Goal: Contribute content: Contribute content

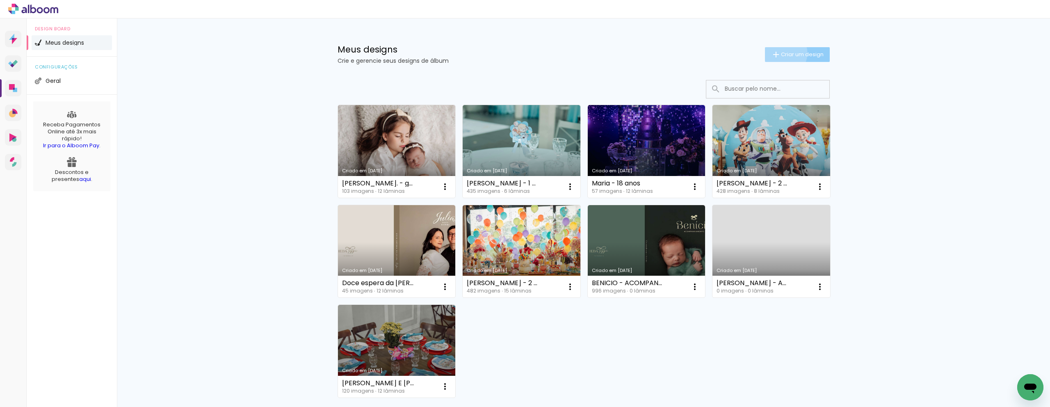
click at [781, 53] on span "Criar um design" at bounding box center [802, 54] width 43 height 5
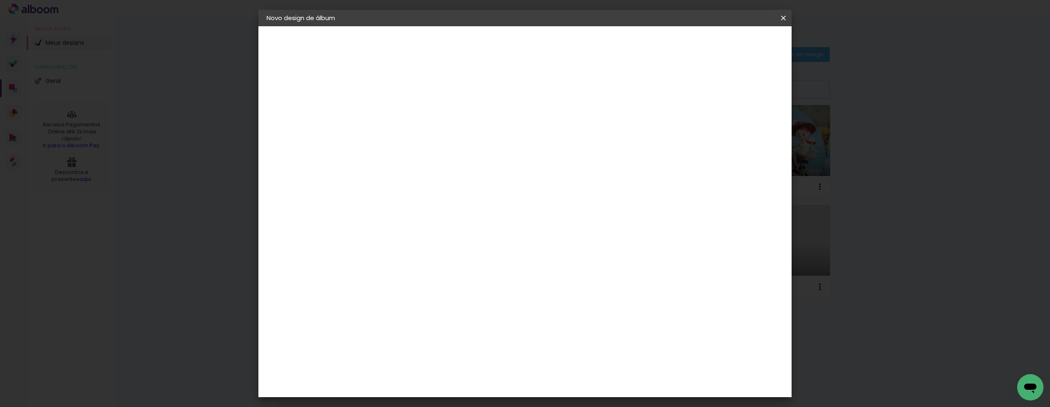
click at [0, 0] on div at bounding box center [0, 0] width 0 height 0
click at [0, 0] on paper-input-container "Título do álbum" at bounding box center [0, 0] width 0 height 0
type input "ACOMPANHAMENTO TOM"
type paper-input "ACOMPANHAMENTO TOM"
click at [485, 38] on paper-button "Avançar" at bounding box center [464, 43] width 40 height 14
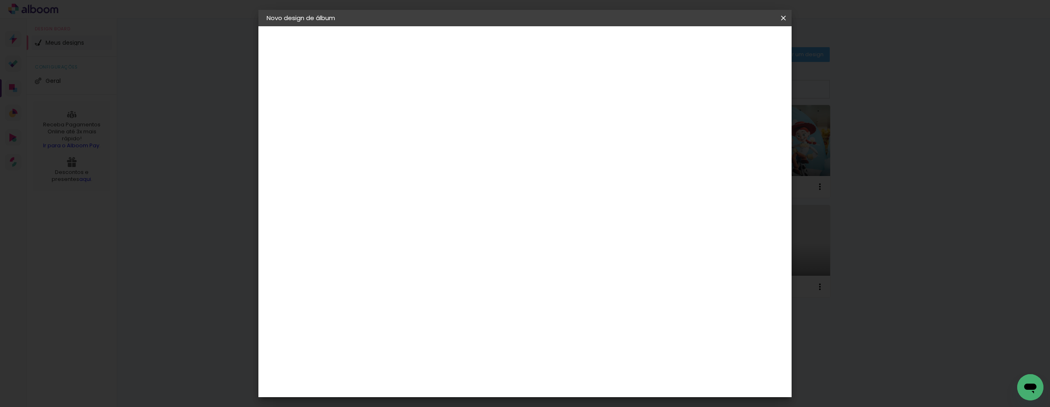
click at [418, 156] on input at bounding box center [421, 156] width 83 height 10
type input "QUA"
type paper-input "QUA"
click at [399, 192] on paper-item "Quality" at bounding box center [413, 185] width 72 height 18
click at [0, 0] on slot "Avançar" at bounding box center [0, 0] width 0 height 0
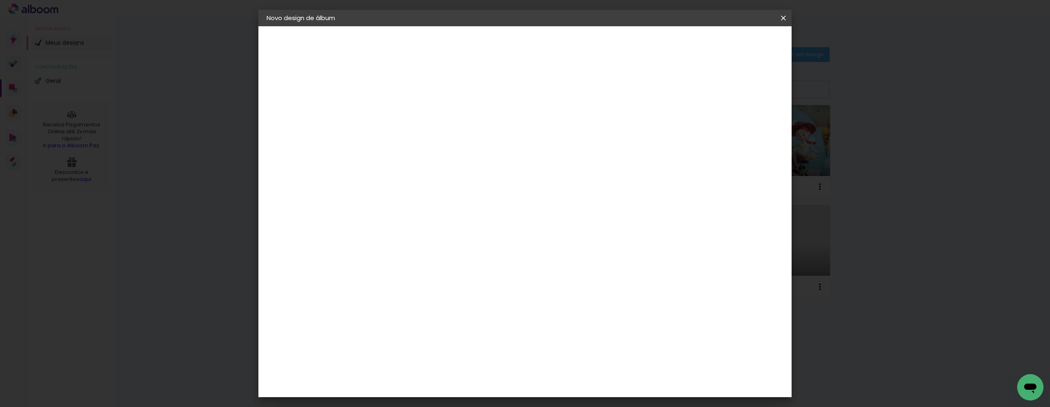
click at [445, 133] on paper-input-container "Linha" at bounding box center [422, 143] width 48 height 21
click at [0, 0] on slot "SlimBook" at bounding box center [0, 0] width 0 height 0
type input "SlimBook"
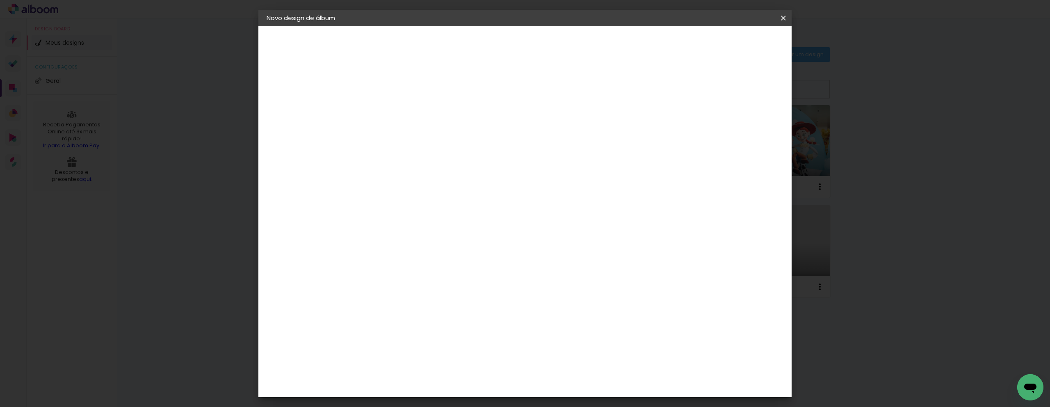
click at [0, 0] on slot "Avançar" at bounding box center [0, 0] width 0 height 0
click at [738, 44] on span "Iniciar design" at bounding box center [719, 44] width 37 height 6
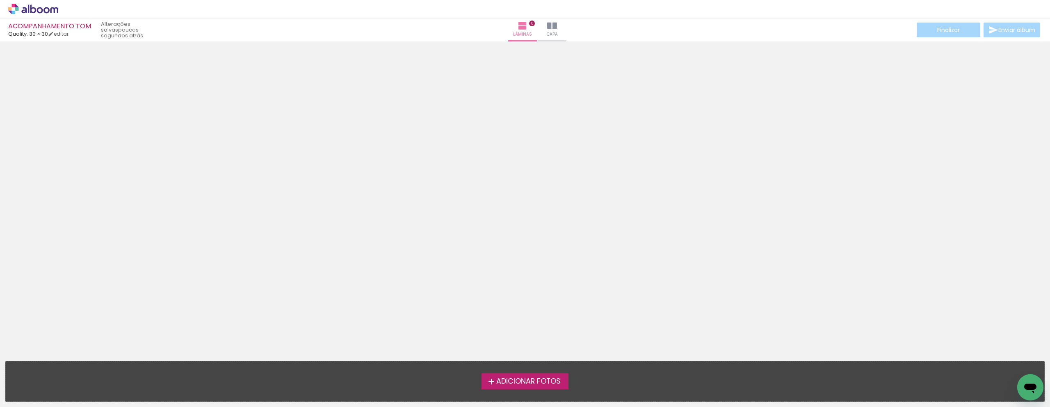
click at [29, 13] on icon at bounding box center [28, 9] width 1 height 9
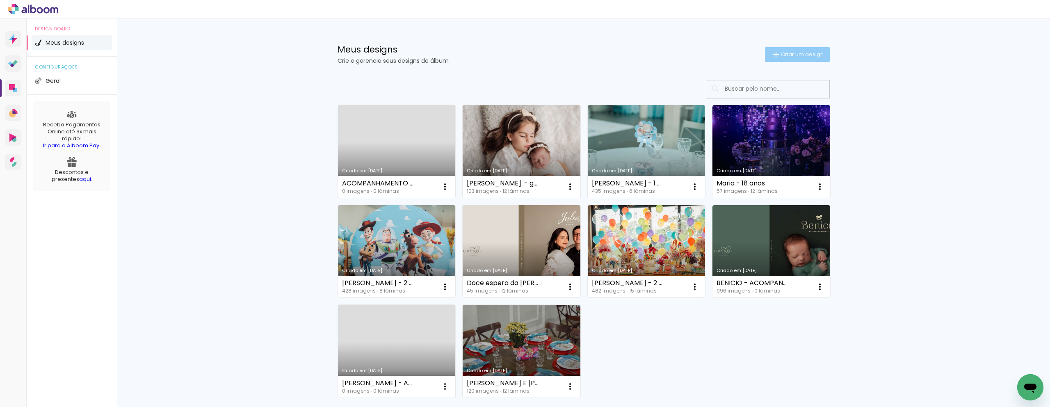
click at [781, 49] on paper-button "Criar um design" at bounding box center [797, 54] width 65 height 15
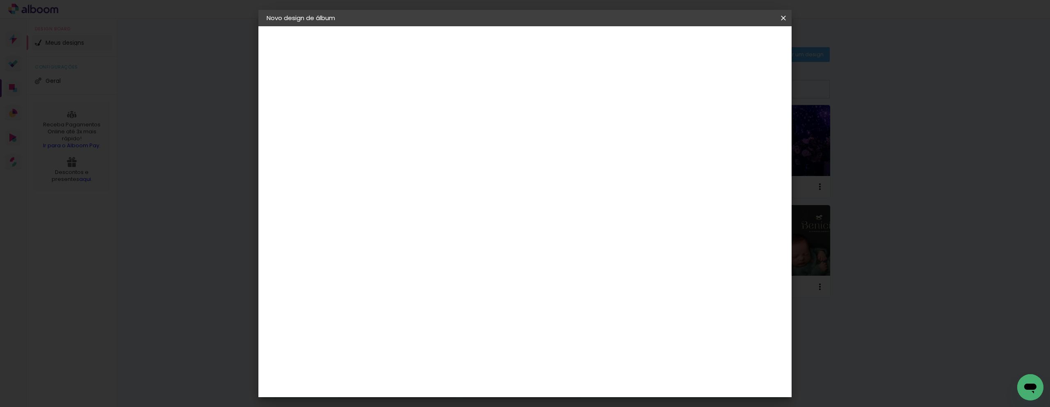
click at [401, 104] on input at bounding box center [401, 110] width 0 height 13
type input "ANIVERSARIO TOM - 1 ANO"
type paper-input "ANIVERSARIO TOM - 1 ANO"
click at [485, 38] on paper-button "Avançar" at bounding box center [464, 43] width 40 height 14
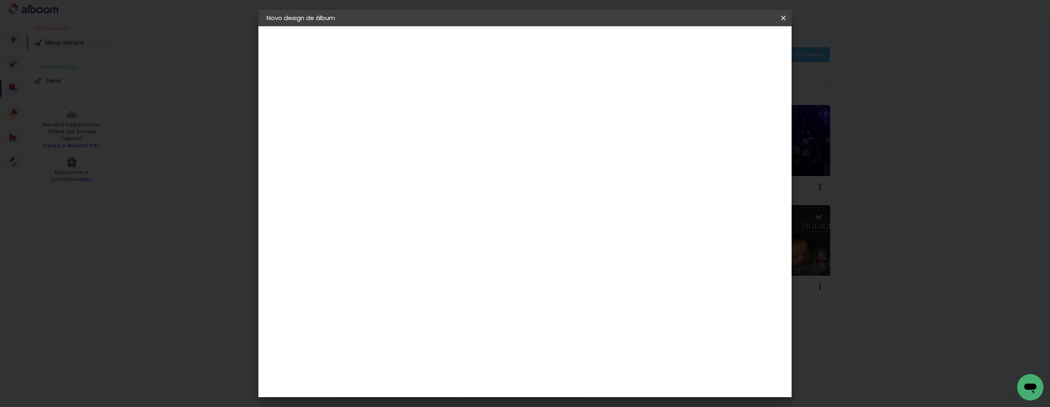
click at [433, 83] on paper-input-container at bounding box center [421, 73] width 89 height 18
type input "QUA"
type paper-input "QUA"
drag, startPoint x: 428, startPoint y: 180, endPoint x: 432, endPoint y: 177, distance: 4.7
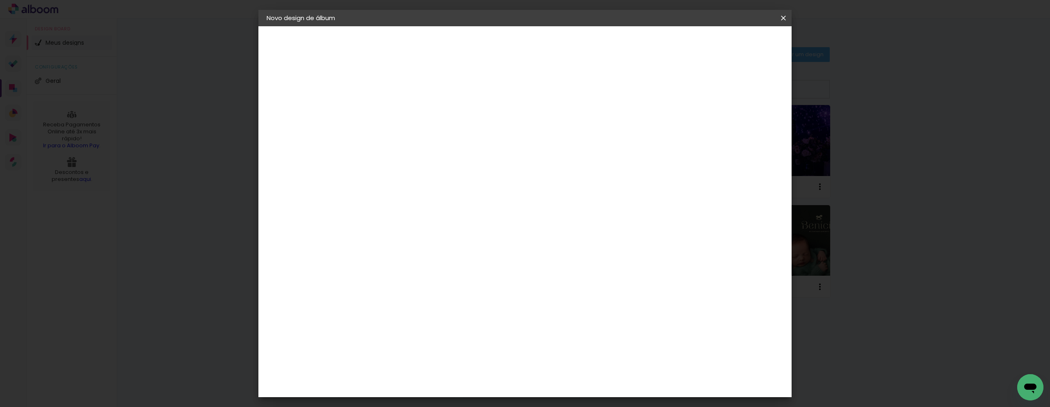
click at [428, 180] on paper-item "Quality" at bounding box center [413, 185] width 72 height 18
click at [0, 0] on slot "Avançar" at bounding box center [0, 0] width 0 height 0
click at [433, 137] on input "text" at bounding box center [417, 143] width 32 height 13
click at [0, 0] on slot "GraphicBook" at bounding box center [0, 0] width 0 height 0
click at [534, 167] on div "Opções disponíveis Encadernados SlimBook GraphicBook Tamanho Escolha o tamanho …" at bounding box center [455, 290] width 157 height 420
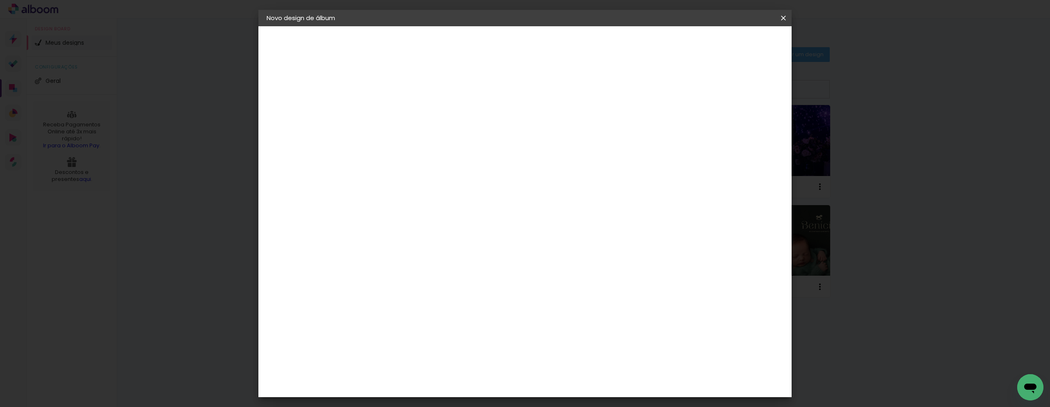
click at [501, 132] on input "GraphicBook" at bounding box center [451, 134] width 100 height 13
click at [543, 152] on paper-item "SlimBook" at bounding box center [578, 152] width 164 height 16
type input "SlimBook"
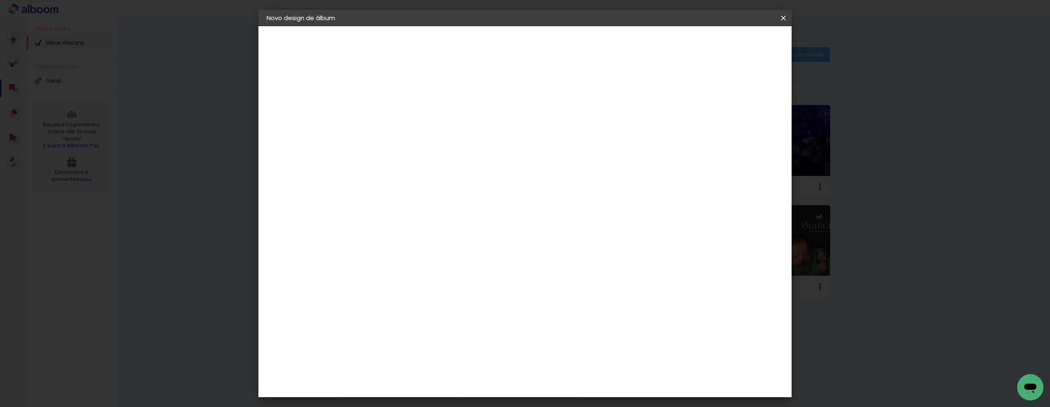
click at [534, 36] on paper-button "Avançar" at bounding box center [514, 43] width 40 height 14
click at [746, 36] on paper-button "Iniciar design" at bounding box center [720, 43] width 54 height 14
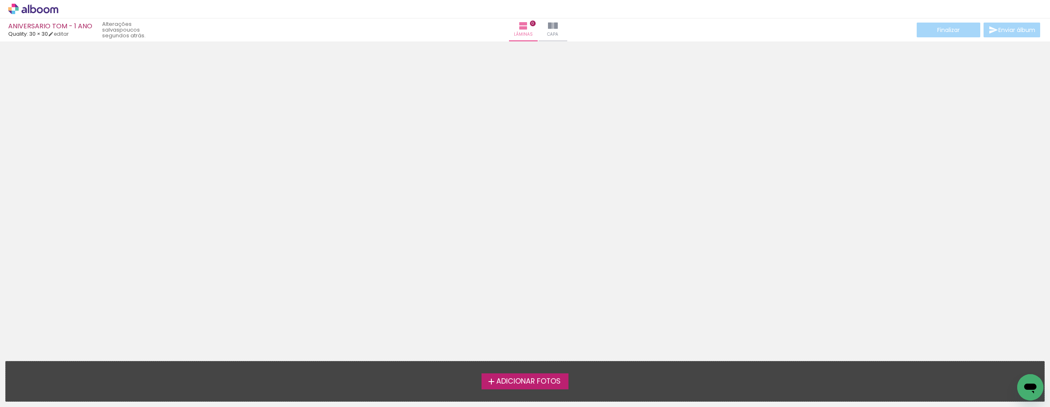
click at [540, 379] on span "Adicionar Fotos" at bounding box center [528, 381] width 64 height 7
click at [0, 0] on input "file" at bounding box center [0, 0] width 0 height 0
click at [545, 378] on span "Adicionar Fotos" at bounding box center [528, 381] width 64 height 7
click at [0, 0] on input "file" at bounding box center [0, 0] width 0 height 0
click at [46, 7] on icon at bounding box center [46, 10] width 6 height 6
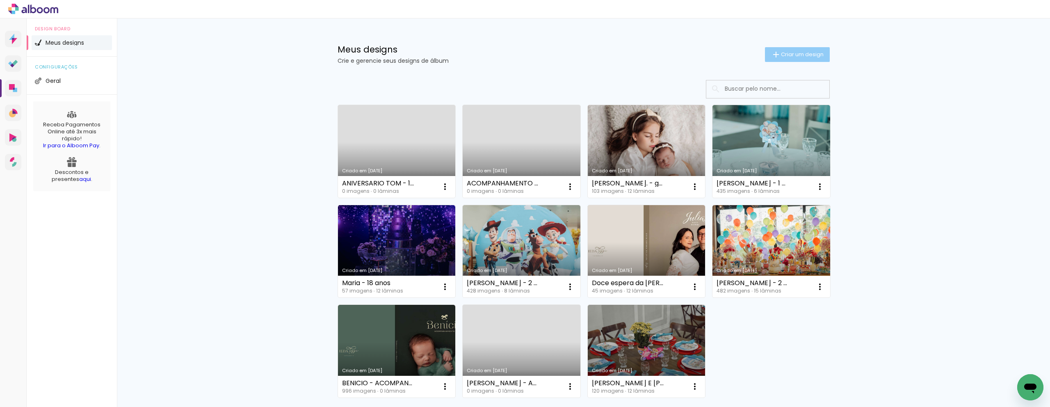
click at [798, 56] on span "Criar um design" at bounding box center [802, 54] width 43 height 5
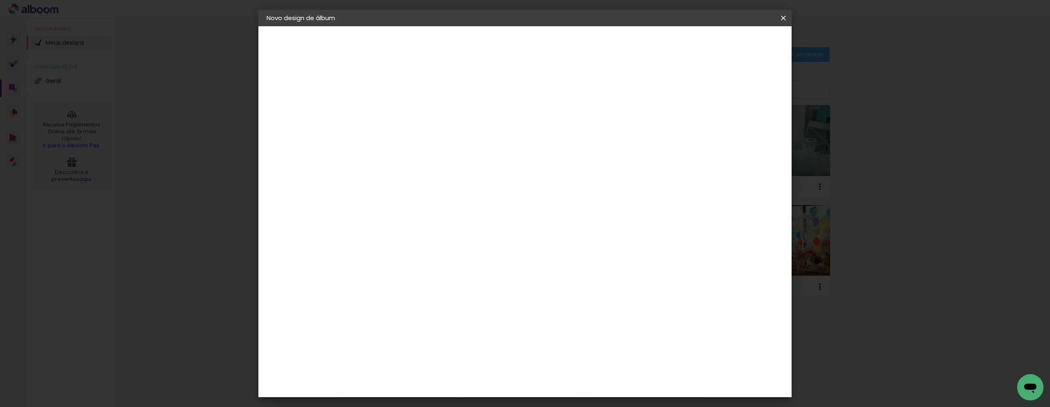
click at [0, 0] on div at bounding box center [0, 0] width 0 height 0
type input "H"
type input "[PERSON_NAME] - acompanhamento"
type paper-input "[PERSON_NAME] - acompanhamento"
click at [485, 37] on link "Avançar" at bounding box center [462, 43] width 44 height 14
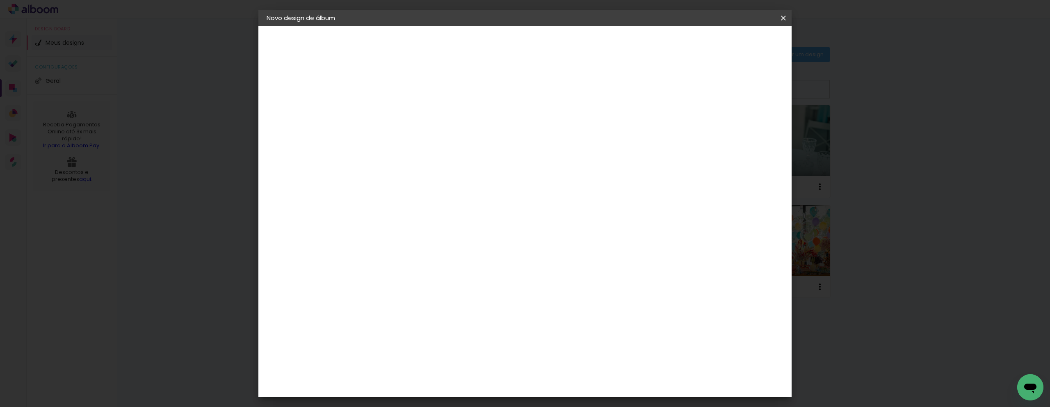
click at [554, 37] on div "Voltar Avançar" at bounding box center [513, 43] width 82 height 14
click at [447, 157] on input at bounding box center [421, 156] width 83 height 10
type input "qual"
type paper-input "qual"
click at [449, 175] on div "Q" at bounding box center [413, 171] width 72 height 11
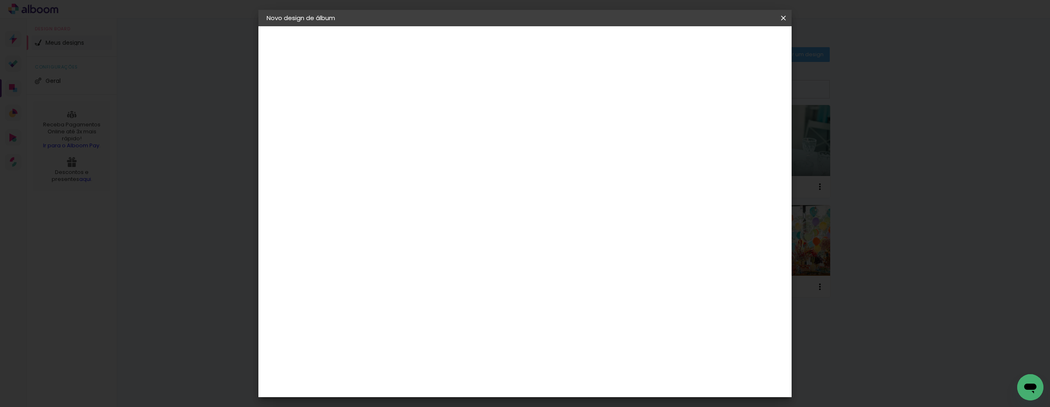
click at [449, 192] on paper-item "Quality" at bounding box center [413, 185] width 72 height 18
click at [532, 39] on paper-button "Avançar" at bounding box center [512, 43] width 40 height 14
click at [466, 122] on div "Opções disponíveis Encadernados SlimBook GraphicBook Tamanho Escolha o tamanho" at bounding box center [421, 156] width 89 height 153
click at [433, 137] on input "text" at bounding box center [417, 143] width 32 height 13
click at [0, 0] on slot "SlimBook" at bounding box center [0, 0] width 0 height 0
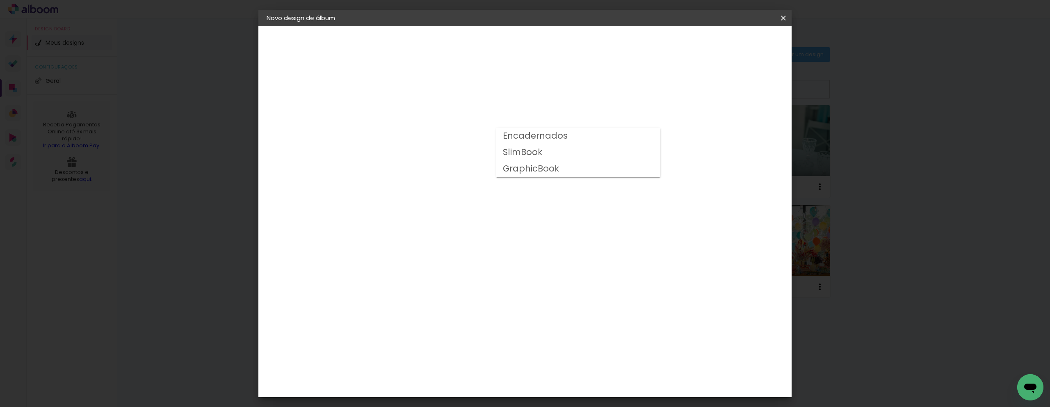
type input "SlimBook"
click at [456, 199] on span "20 × 30" at bounding box center [437, 207] width 38 height 17
click at [534, 47] on link "Avançar" at bounding box center [512, 43] width 44 height 14
click at [732, 43] on span "Iniciar design" at bounding box center [713, 44] width 37 height 6
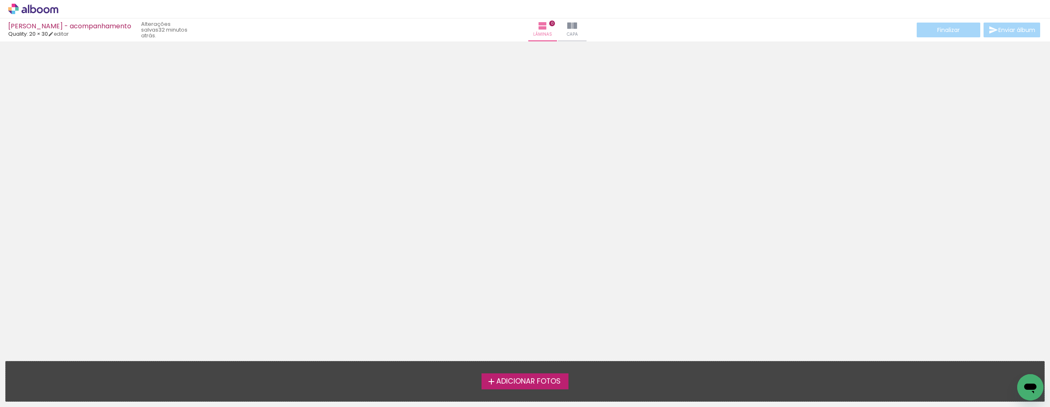
click at [526, 383] on span "Adicionar Fotos" at bounding box center [528, 381] width 64 height 7
click at [0, 0] on input "file" at bounding box center [0, 0] width 0 height 0
click at [504, 383] on span "Adicionar Fotos" at bounding box center [528, 381] width 64 height 7
click at [0, 0] on input "file" at bounding box center [0, 0] width 0 height 0
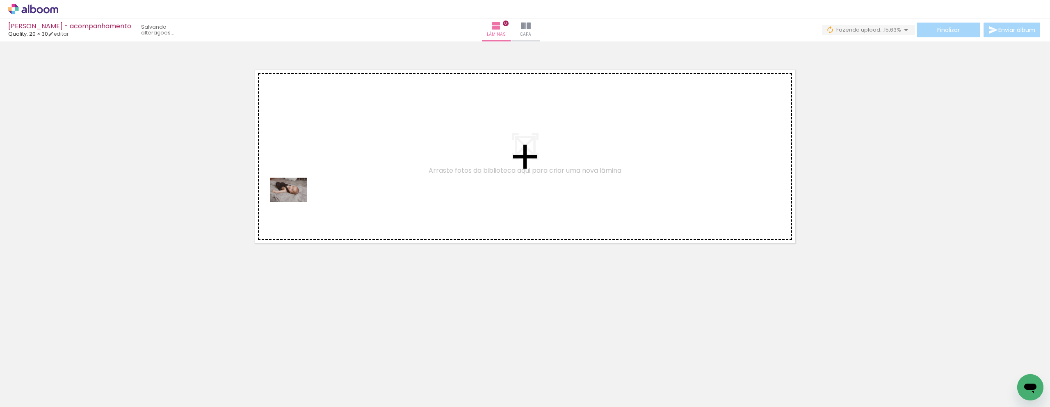
drag, startPoint x: 87, startPoint y: 389, endPoint x: 334, endPoint y: 187, distance: 319.1
click at [334, 187] on quentale-workspace at bounding box center [525, 203] width 1050 height 407
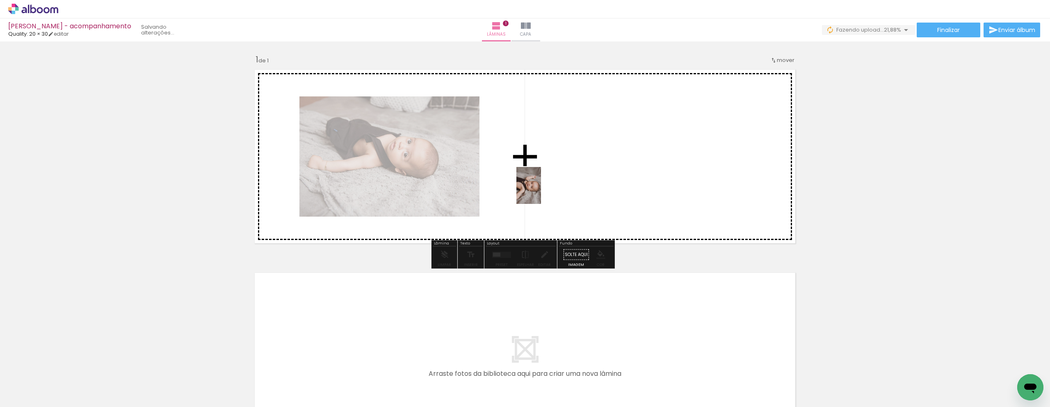
drag, startPoint x: 143, startPoint y: 386, endPoint x: 591, endPoint y: 161, distance: 501.7
click at [591, 161] on quentale-workspace at bounding box center [525, 203] width 1050 height 407
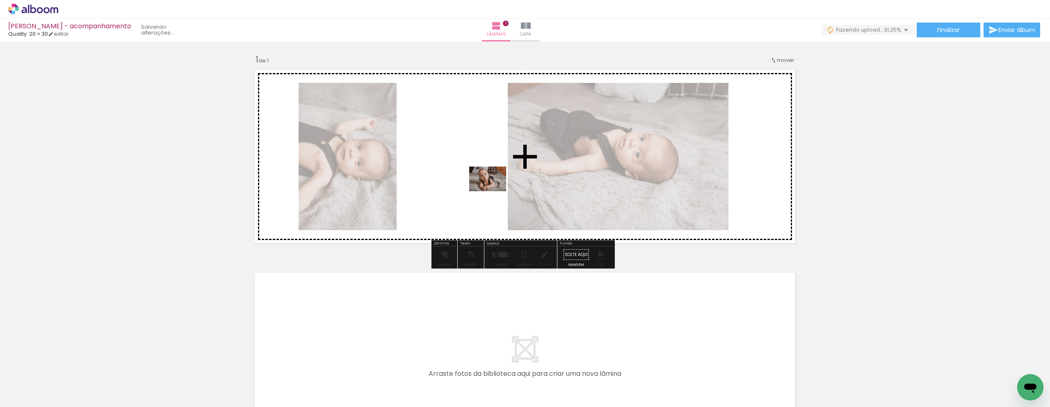
drag, startPoint x: 321, startPoint y: 390, endPoint x: 494, endPoint y: 191, distance: 263.3
click at [494, 191] on quentale-workspace at bounding box center [525, 203] width 1050 height 407
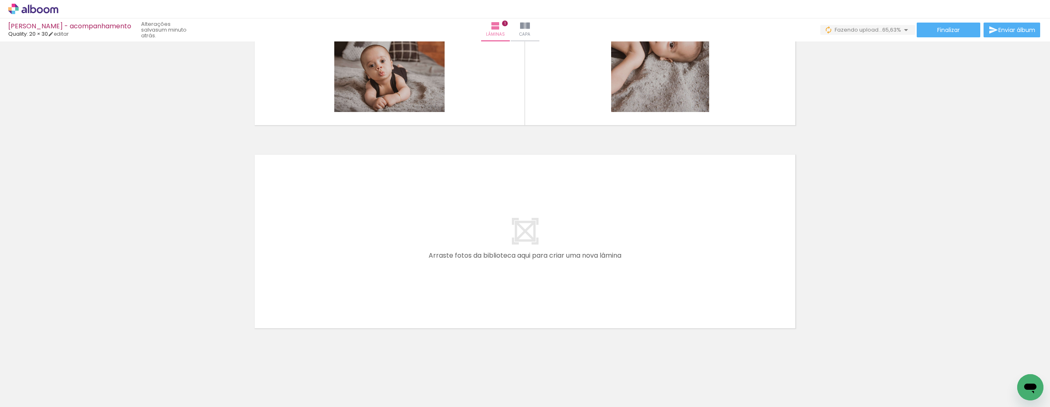
scroll to position [124, 0]
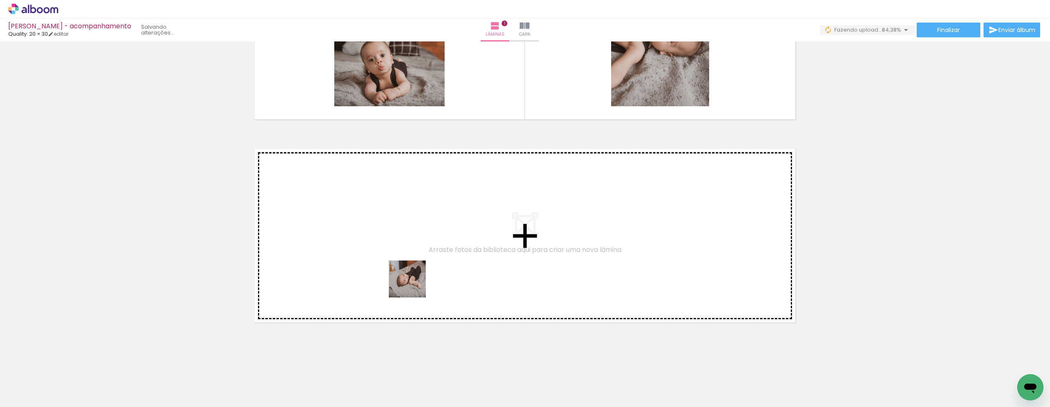
drag, startPoint x: 366, startPoint y: 386, endPoint x: 414, endPoint y: 285, distance: 112.4
click at [414, 285] on quentale-workspace at bounding box center [525, 203] width 1050 height 407
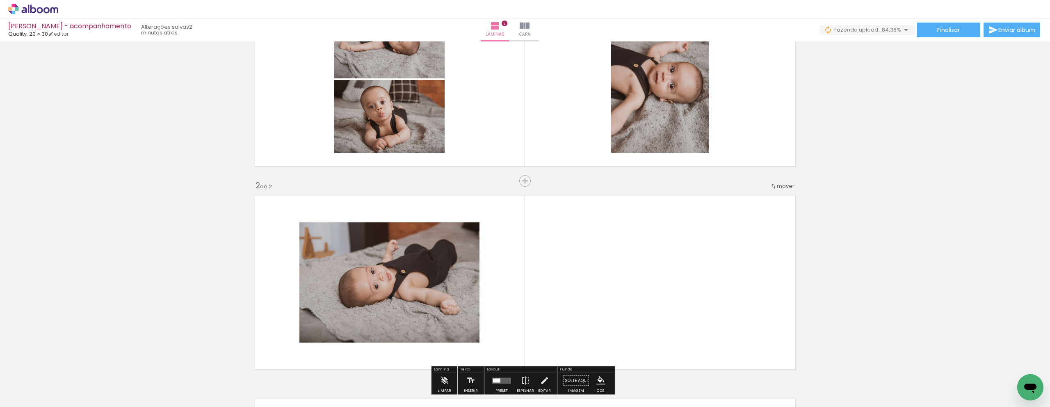
scroll to position [79, 0]
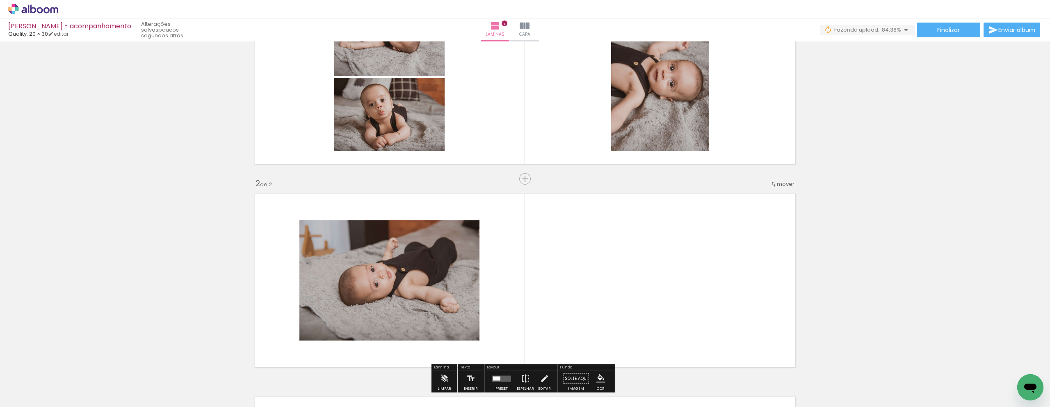
click at [68, 367] on iron-icon at bounding box center [64, 362] width 9 height 9
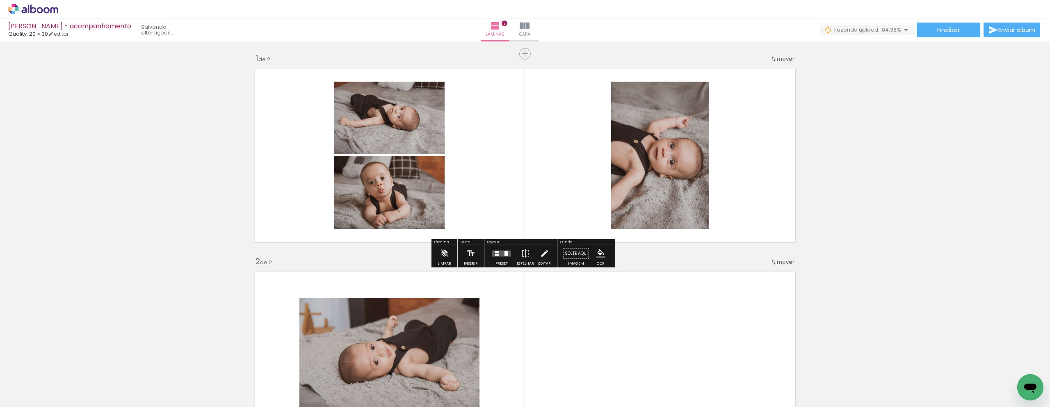
scroll to position [0, 0]
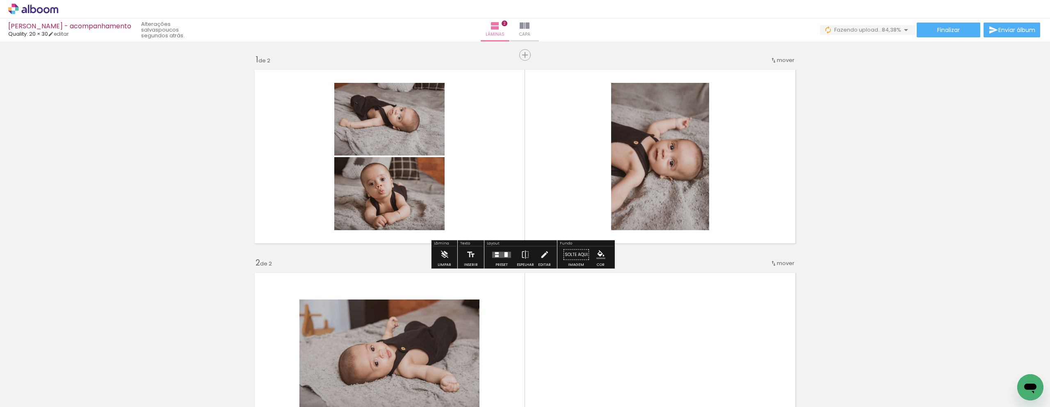
click at [530, 203] on quentale-layouter at bounding box center [524, 156] width 549 height 182
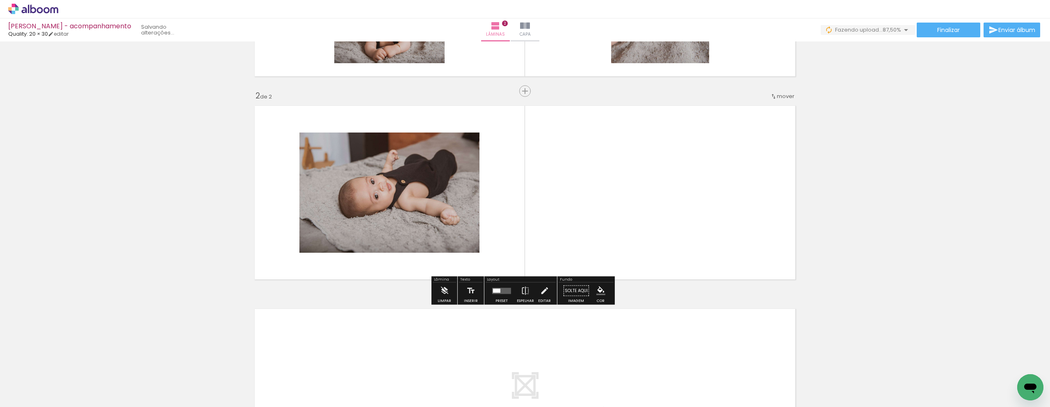
scroll to position [183, 0]
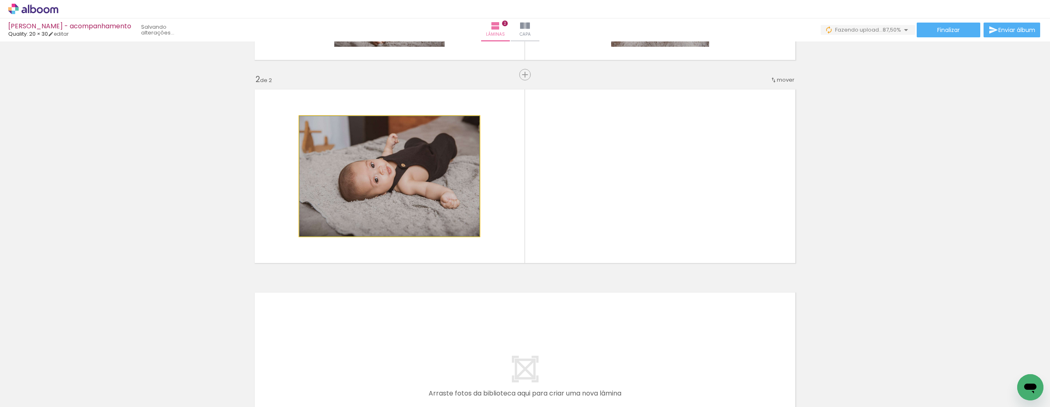
drag, startPoint x: 340, startPoint y: 207, endPoint x: 356, endPoint y: 215, distance: 18.5
drag, startPoint x: 376, startPoint y: 209, endPoint x: 111, endPoint y: 181, distance: 266.3
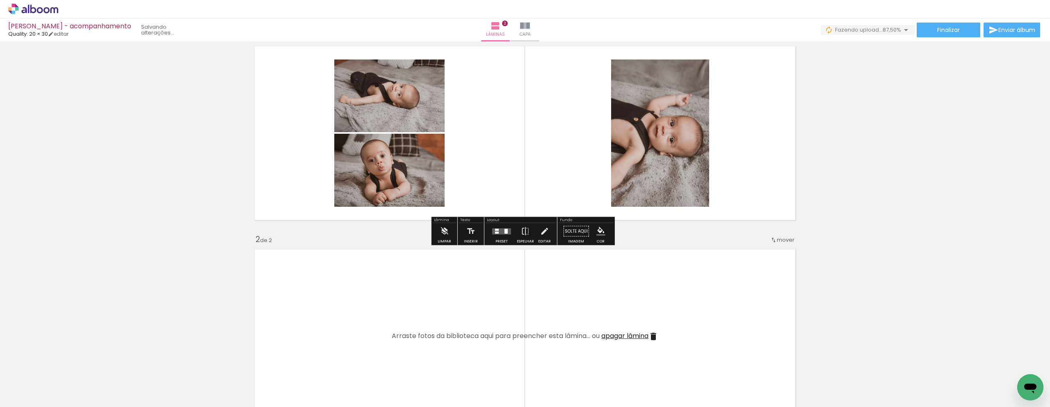
scroll to position [24, 0]
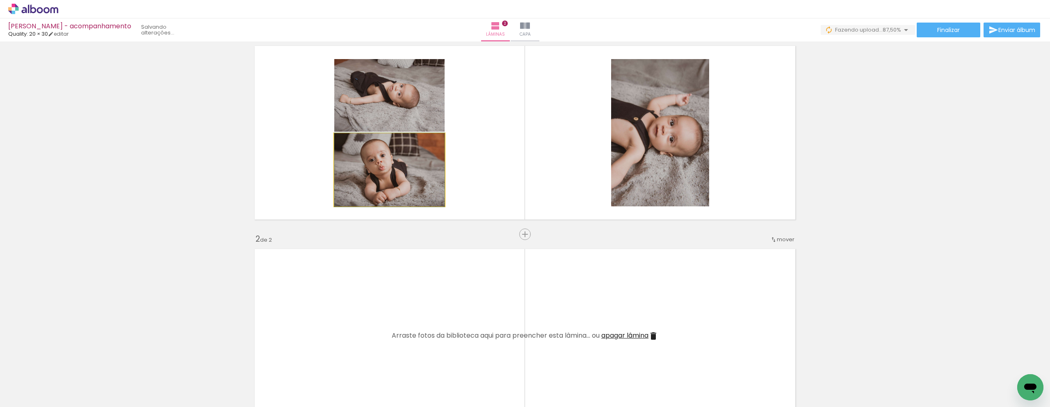
drag, startPoint x: 365, startPoint y: 179, endPoint x: 360, endPoint y: 171, distance: 9.9
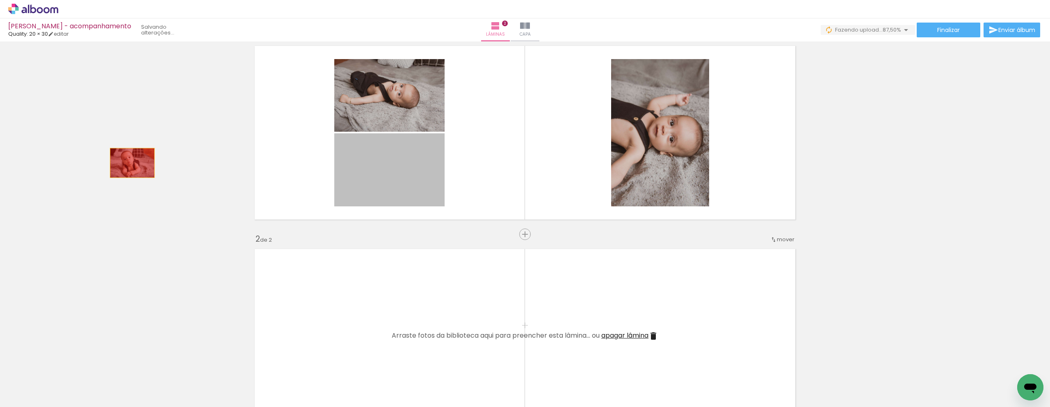
drag, startPoint x: 360, startPoint y: 171, endPoint x: 129, endPoint y: 163, distance: 231.0
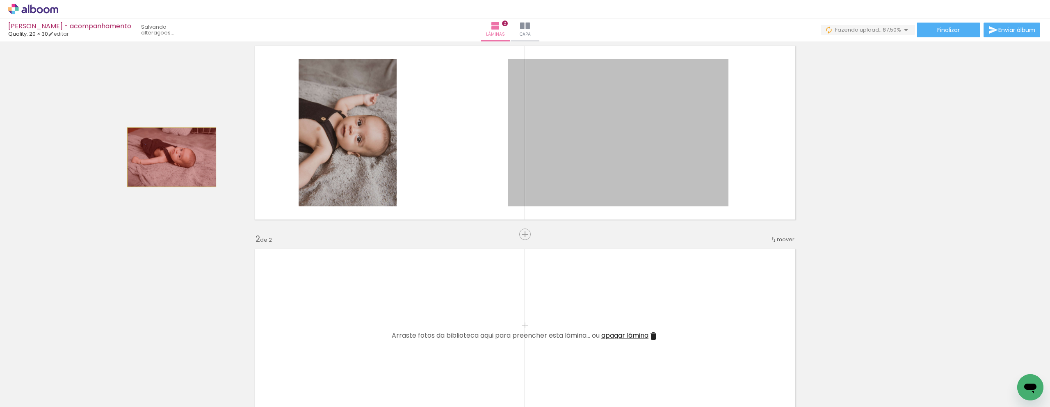
drag, startPoint x: 603, startPoint y: 145, endPoint x: 169, endPoint y: 157, distance: 434.8
click at [169, 157] on div "Inserir lâmina 1 de 2 Inserir lâmina 2 de 2" at bounding box center [525, 325] width 1050 height 609
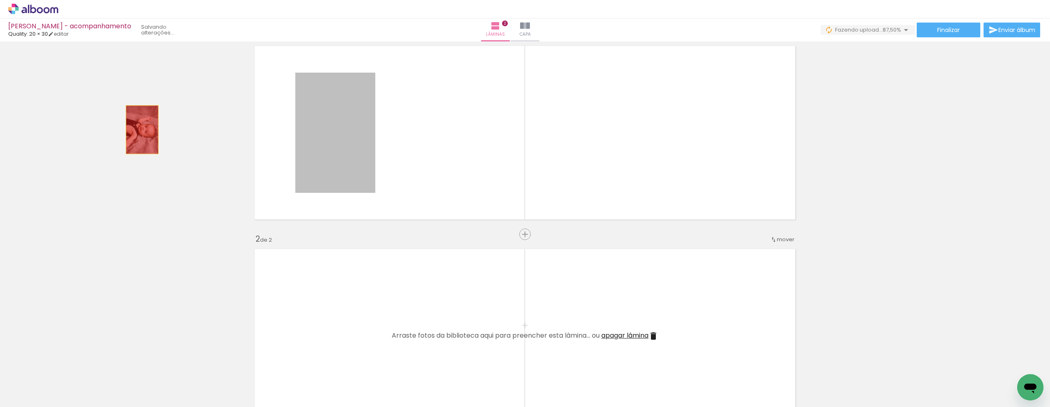
drag, startPoint x: 345, startPoint y: 130, endPoint x: 139, endPoint y: 130, distance: 205.8
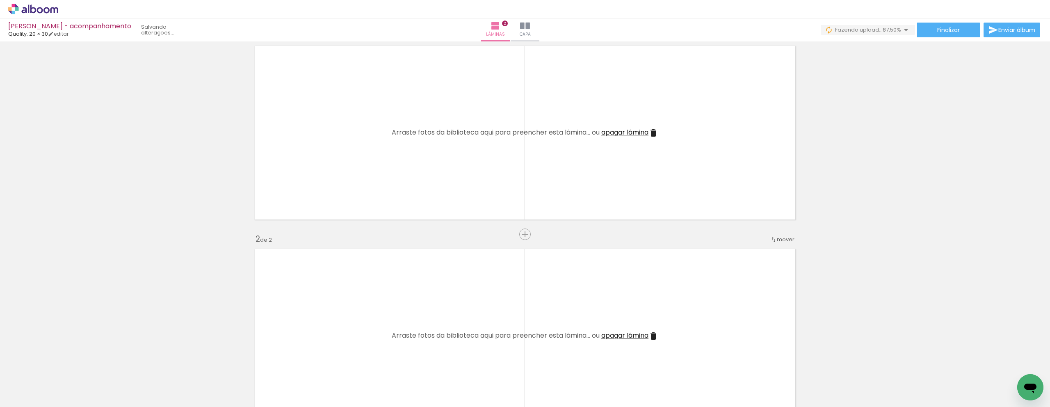
click at [0, 406] on div "Biblioteca 32 fotos Todas as fotos Não utilizadas Adicionar Fotos" at bounding box center [0, 381] width 0 height 51
click at [34, 395] on span "Adicionar Fotos" at bounding box center [29, 395] width 25 height 9
click at [0, 0] on input "file" at bounding box center [0, 0] width 0 height 0
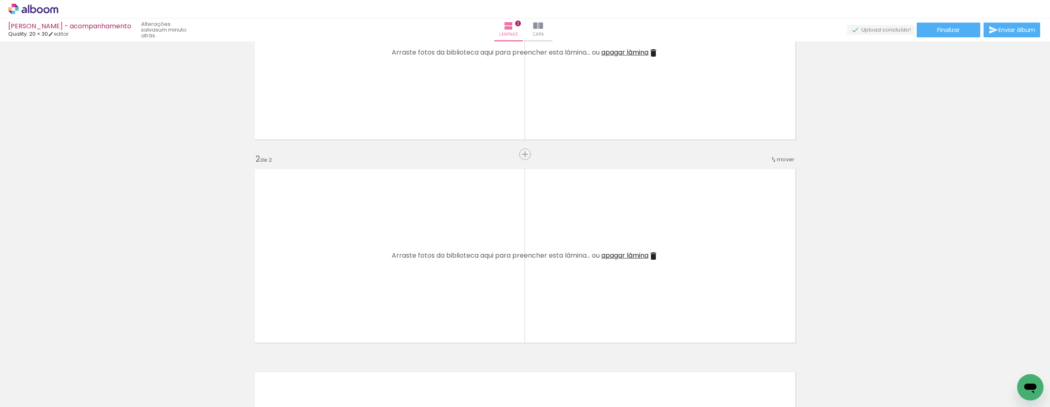
scroll to position [0, 0]
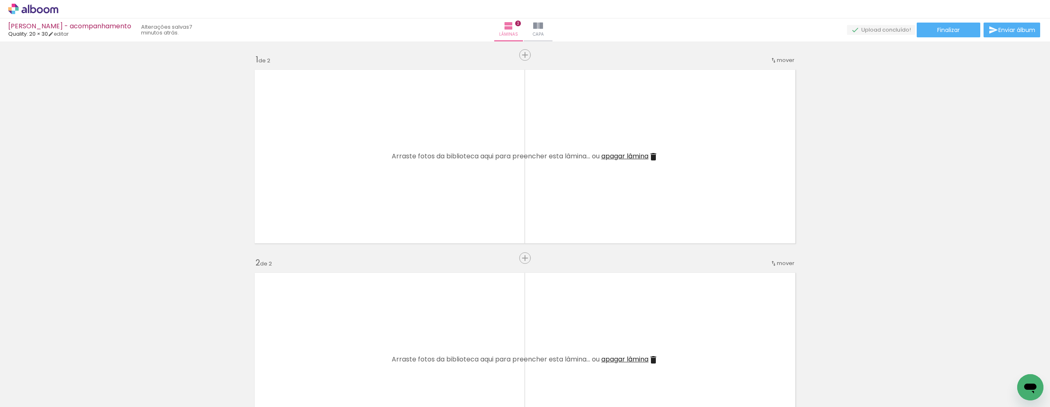
click at [100, 385] on div at bounding box center [82, 379] width 37 height 25
click at [100, 391] on div at bounding box center [82, 379] width 37 height 25
click at [33, 398] on span "Adicionar Fotos" at bounding box center [29, 395] width 25 height 9
click at [0, 0] on input "file" at bounding box center [0, 0] width 0 height 0
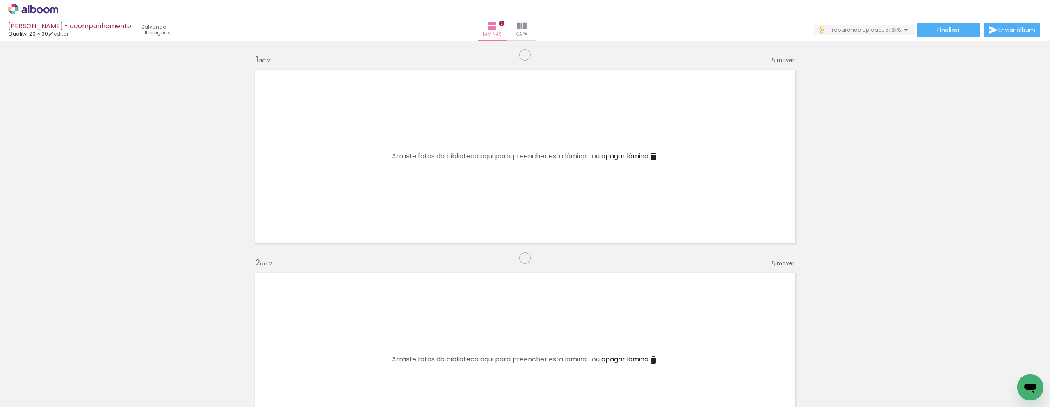
scroll to position [0, 1867]
click at [67, 406] on iron-horizontal-list at bounding box center [59, 381] width 16 height 51
click at [37, 399] on span "Adicionar Fotos" at bounding box center [29, 395] width 25 height 9
click at [0, 0] on input "file" at bounding box center [0, 0] width 0 height 0
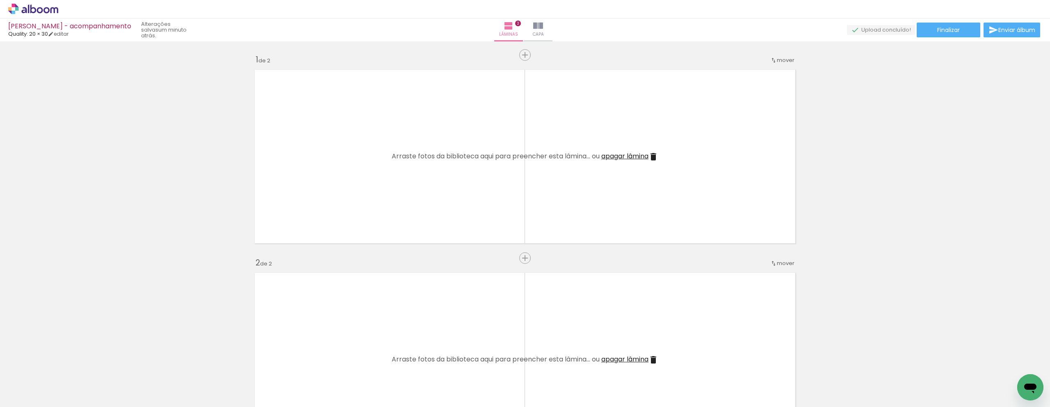
scroll to position [0, 0]
drag, startPoint x: 875, startPoint y: 406, endPoint x: 863, endPoint y: 406, distance: 11.5
click at [67, 406] on iron-horizontal-list at bounding box center [59, 381] width 16 height 51
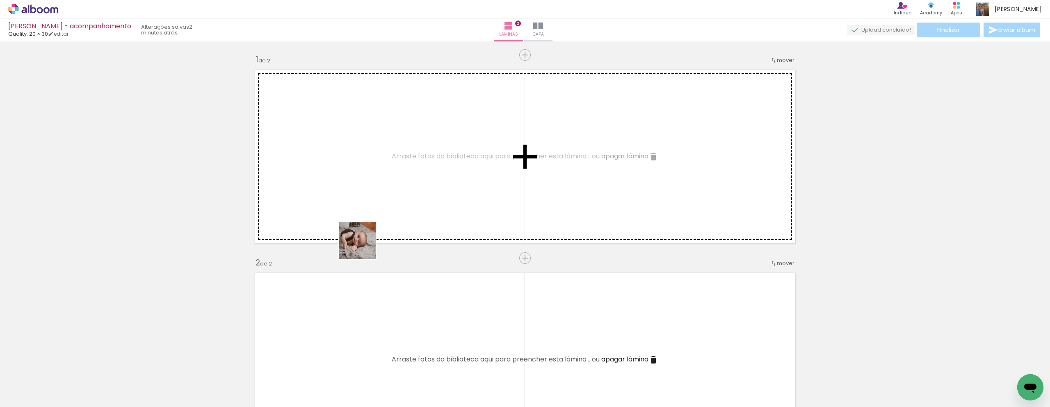
drag, startPoint x: 263, startPoint y: 383, endPoint x: 390, endPoint y: 320, distance: 141.2
click at [396, 203] on quentale-workspace at bounding box center [525, 203] width 1050 height 407
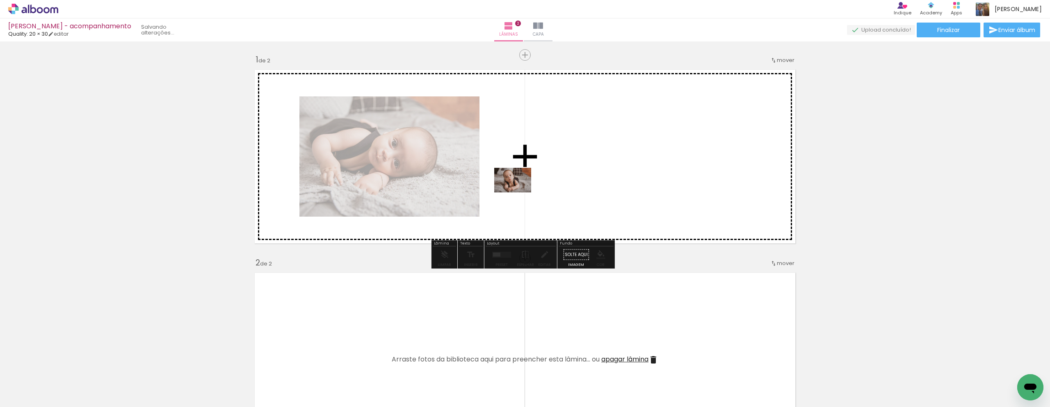
drag, startPoint x: 302, startPoint y: 385, endPoint x: 519, endPoint y: 192, distance: 290.1
click at [519, 192] on quentale-workspace at bounding box center [525, 203] width 1050 height 407
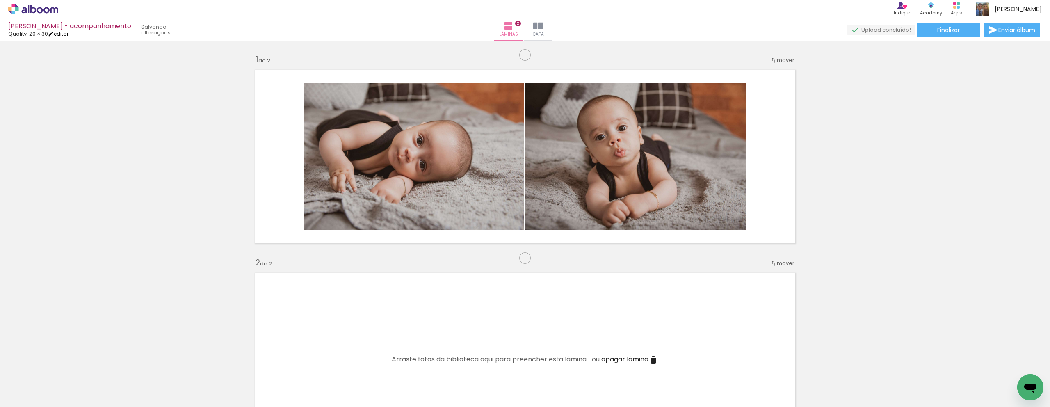
click at [62, 35] on link "editar" at bounding box center [58, 33] width 21 height 7
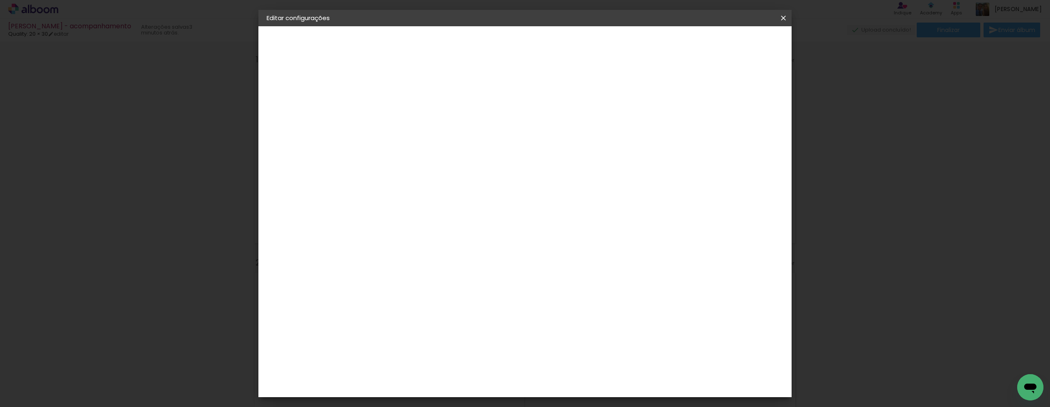
click at [321, 117] on small "20.3 × 61 cm" at bounding box center [307, 119] width 30 height 5
click at [445, 133] on div "Escolha o tamanho" at bounding box center [422, 152] width 48 height 38
click at [445, 137] on div "Escolha o tamanho" at bounding box center [422, 152] width 48 height 38
click at [466, 121] on div "Opções disponíveis Encadernados SlimBook GraphicBook Tamanho Escolha o tamanho" at bounding box center [421, 139] width 89 height 118
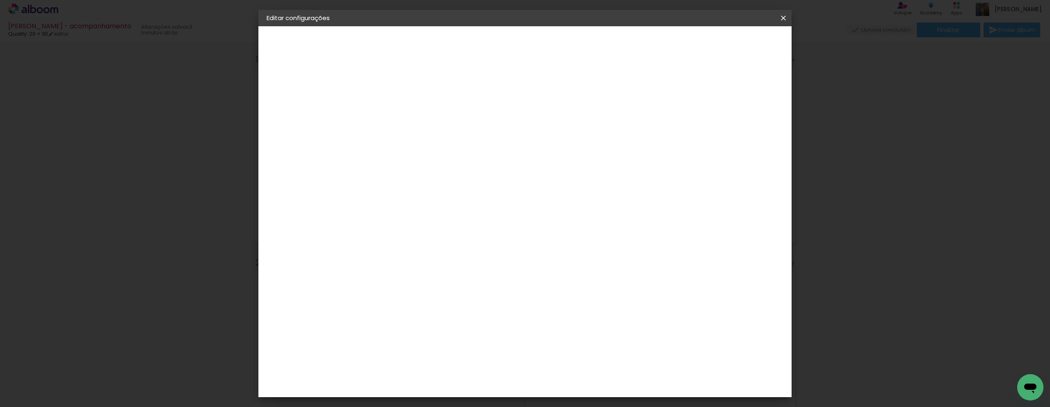
drag, startPoint x: 541, startPoint y: 137, endPoint x: 485, endPoint y: 111, distance: 61.5
click at [445, 137] on div "Escolha o tamanho" at bounding box center [422, 152] width 48 height 38
click at [279, 121] on iron-pages "Modelo Escolhendo modelo... Tamanho livre" at bounding box center [312, 120] width 90 height 16
click at [291, 111] on div "2. Especificações Fornecedor Escolhendo fornecedor... Modelo Escolhendo modelo.…" at bounding box center [312, 103] width 90 height 49
click at [281, 107] on paper-button at bounding box center [312, 101] width 90 height 16
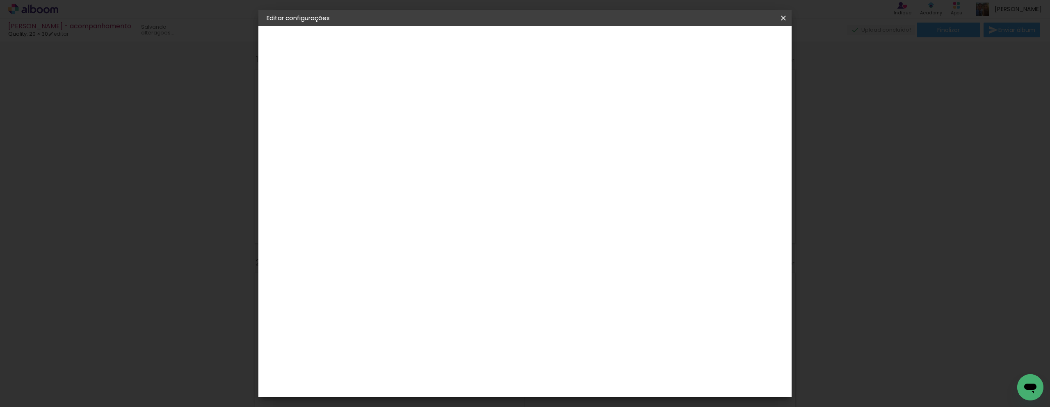
click at [452, 151] on input at bounding box center [421, 156] width 83 height 10
type input "q"
type paper-input "q"
click at [418, 184] on div "Quality" at bounding box center [406, 185] width 23 height 7
click at [536, 50] on paper-button "Avançar" at bounding box center [516, 43] width 40 height 14
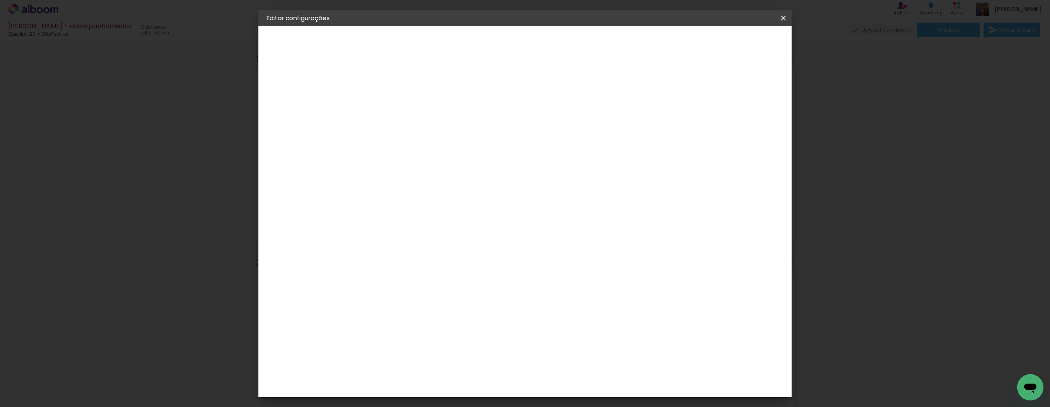
click at [433, 137] on input "text" at bounding box center [417, 143] width 32 height 13
click at [543, 150] on paper-item "SlimBook" at bounding box center [578, 152] width 164 height 16
type input "SlimBook"
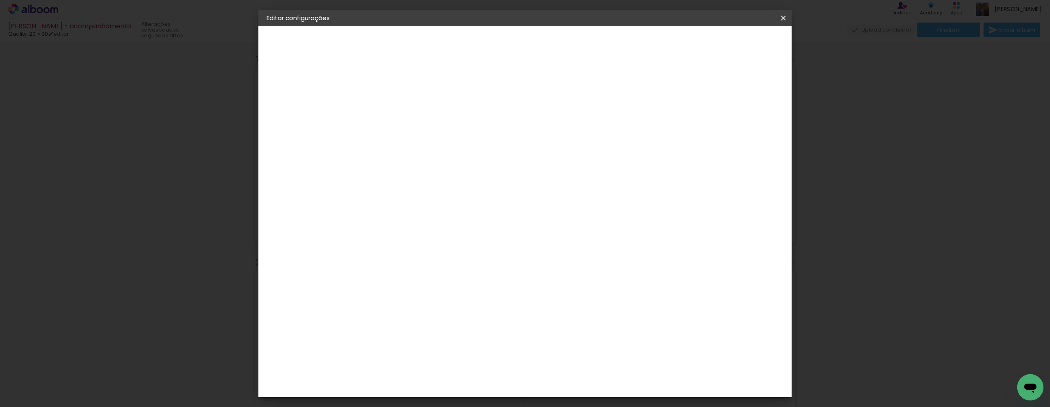
click at [534, 48] on paper-button "Avançar" at bounding box center [514, 43] width 40 height 14
click at [712, 48] on paper-button "Salvar configurações" at bounding box center [673, 43] width 77 height 14
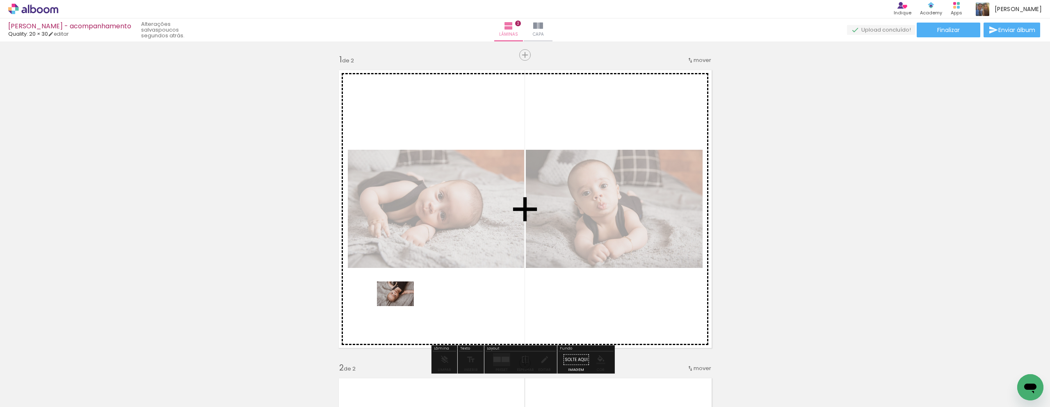
drag, startPoint x: 228, startPoint y: 382, endPoint x: 401, endPoint y: 306, distance: 188.9
click at [401, 306] on quentale-workspace at bounding box center [525, 203] width 1050 height 407
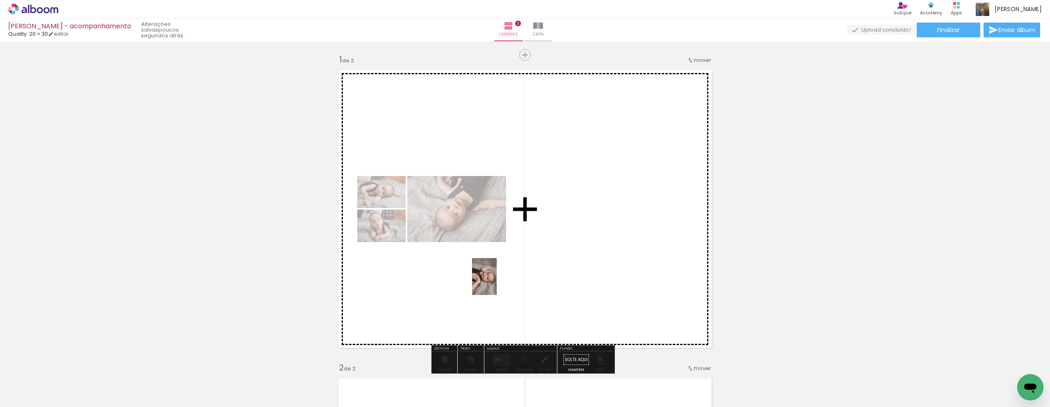
drag, startPoint x: 135, startPoint y: 383, endPoint x: 497, endPoint y: 283, distance: 375.3
click at [497, 283] on quentale-workspace at bounding box center [525, 203] width 1050 height 407
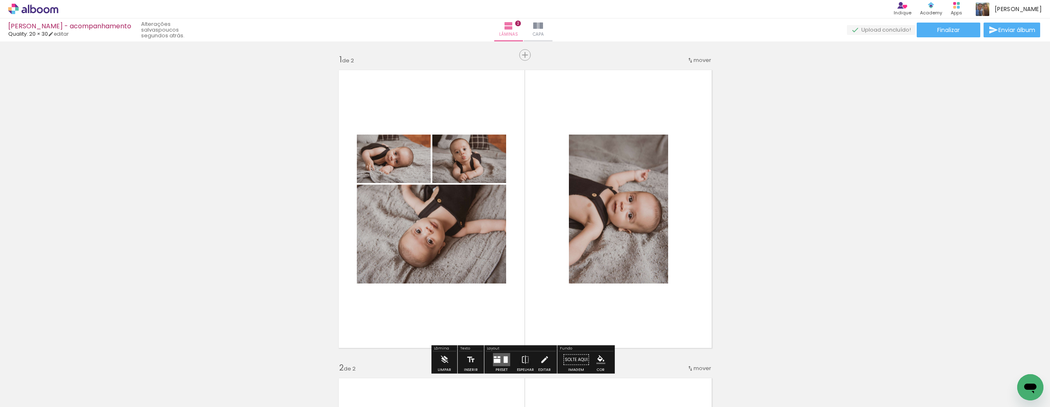
click at [32, 383] on input "Todas as fotos" at bounding box center [22, 381] width 31 height 7
click at [0, 0] on slot "Não utilizadas" at bounding box center [0, 0] width 0 height 0
type input "Não utilizadas"
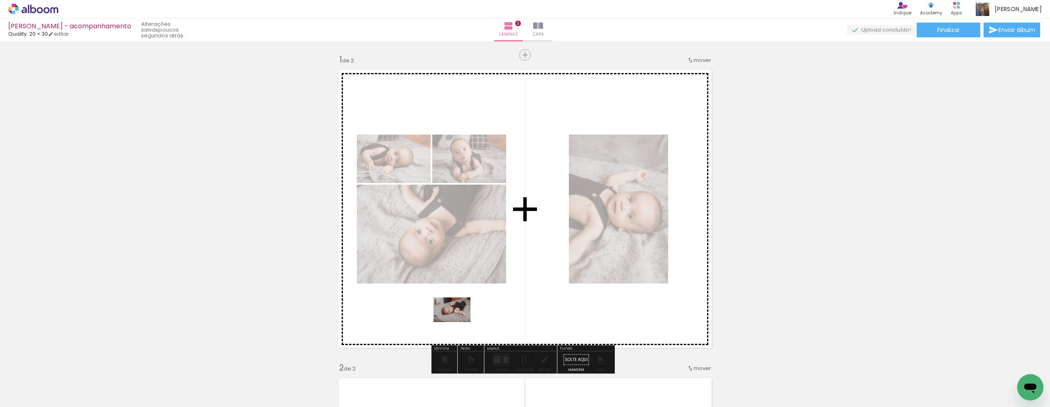
drag, startPoint x: 172, startPoint y: 385, endPoint x: 507, endPoint y: 303, distance: 345.2
click at [507, 303] on quentale-workspace at bounding box center [525, 203] width 1050 height 407
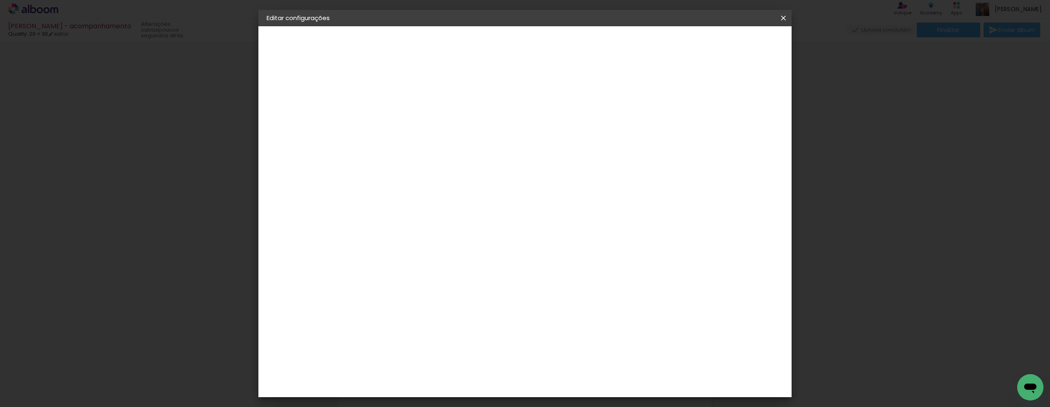
click at [780, 16] on iron-icon at bounding box center [783, 18] width 10 height 8
click at [631, 38] on paper-button "Voltar" at bounding box center [614, 43] width 33 height 14
click at [776, 20] on paper-icon-button at bounding box center [783, 18] width 16 height 15
click at [0, 0] on slot "Voltar" at bounding box center [0, 0] width 0 height 0
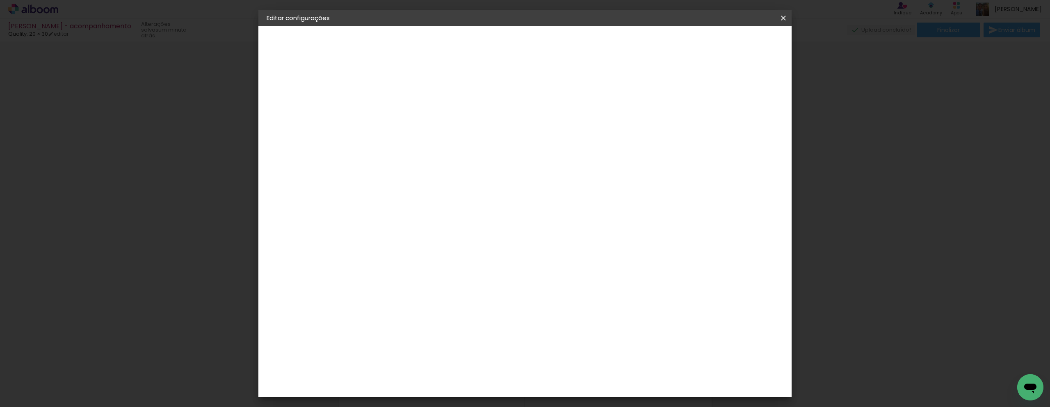
click at [704, 42] on span "Salvar configurações" at bounding box center [673, 44] width 61 height 6
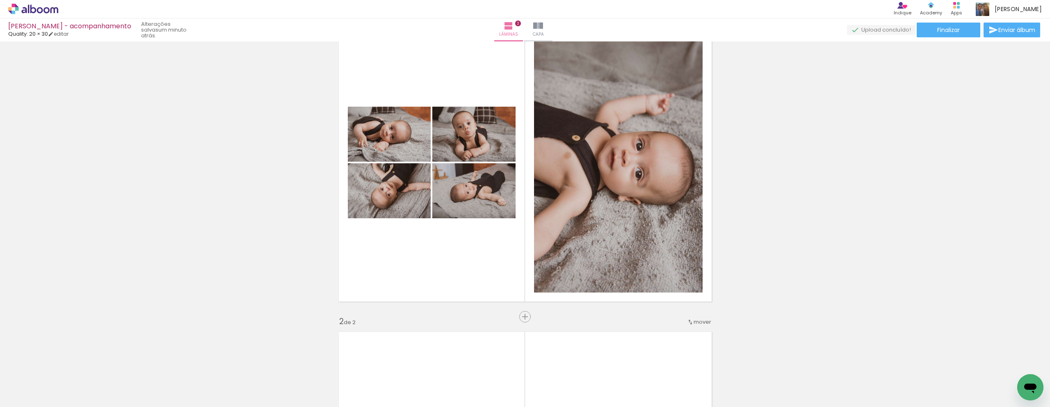
scroll to position [47, 0]
click at [25, 385] on input "Todas as fotos" at bounding box center [22, 381] width 31 height 7
click at [0, 0] on slot "Não utilizadas" at bounding box center [0, 0] width 0 height 0
type input "Não utilizadas"
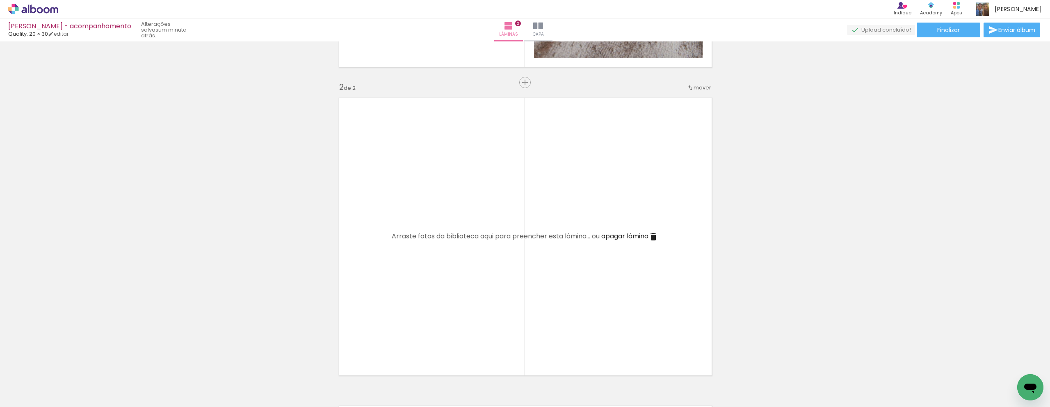
scroll to position [291, 0]
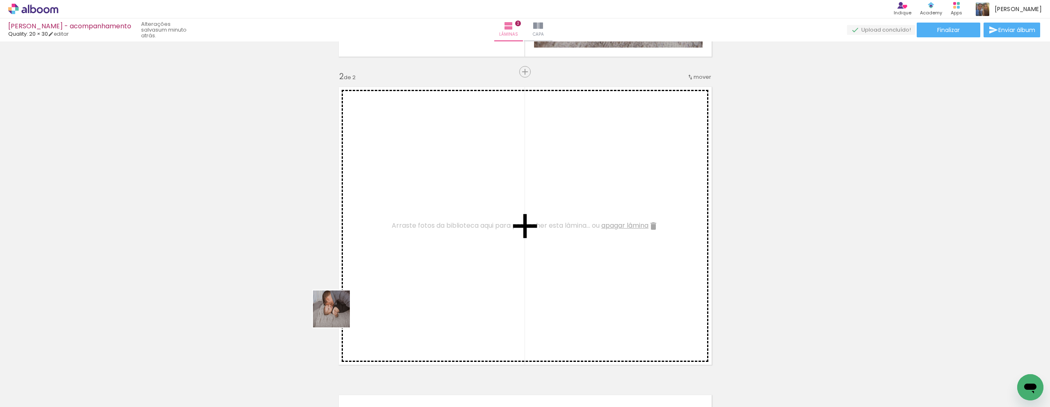
drag, startPoint x: 217, startPoint y: 387, endPoint x: 391, endPoint y: 289, distance: 199.4
click at [394, 273] on quentale-workspace at bounding box center [525, 203] width 1050 height 407
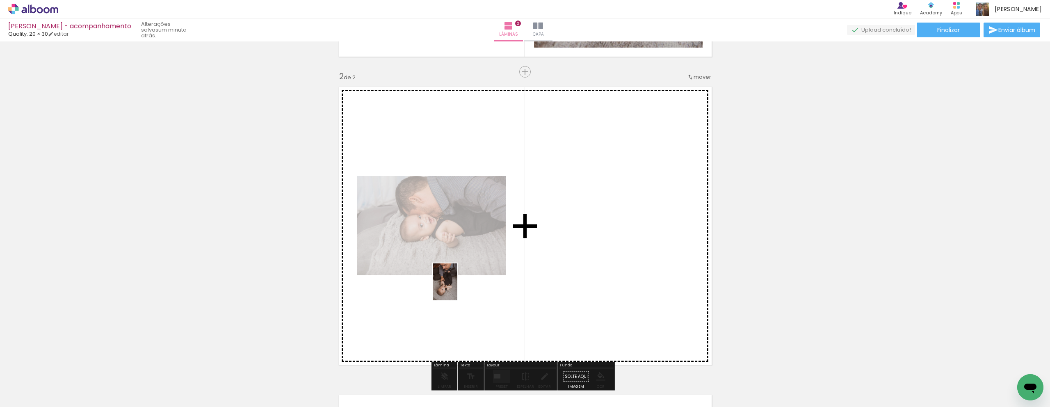
drag, startPoint x: 223, startPoint y: 384, endPoint x: 317, endPoint y: 314, distance: 116.6
click at [492, 264] on quentale-workspace at bounding box center [525, 203] width 1050 height 407
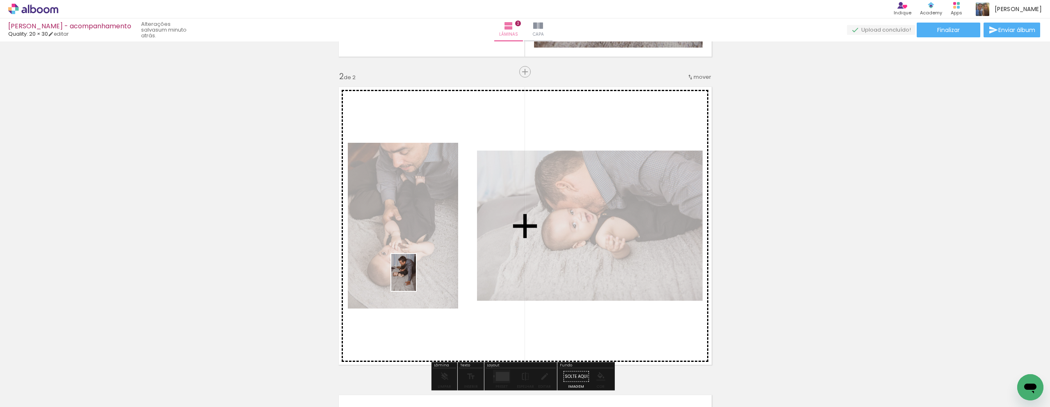
drag, startPoint x: 169, startPoint y: 379, endPoint x: 416, endPoint y: 278, distance: 266.1
click at [416, 278] on quentale-workspace at bounding box center [525, 203] width 1050 height 407
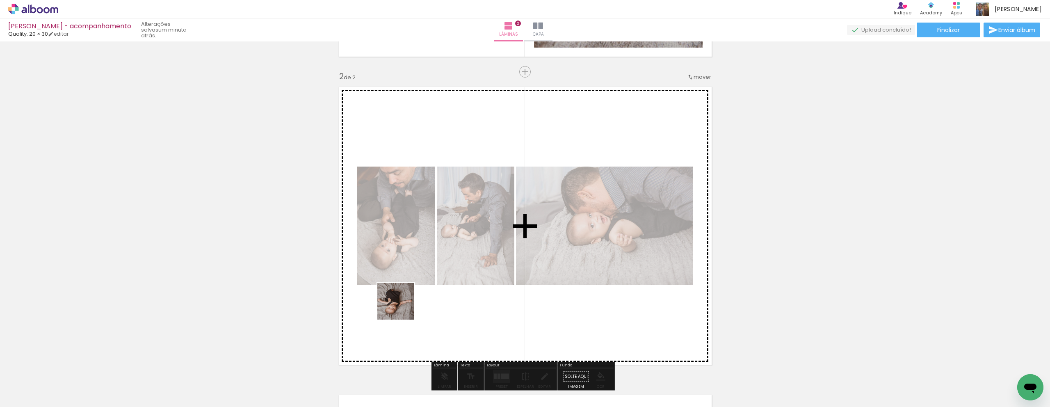
drag, startPoint x: 131, startPoint y: 378, endPoint x: 360, endPoint y: 318, distance: 236.2
click at [414, 304] on quentale-workspace at bounding box center [525, 203] width 1050 height 407
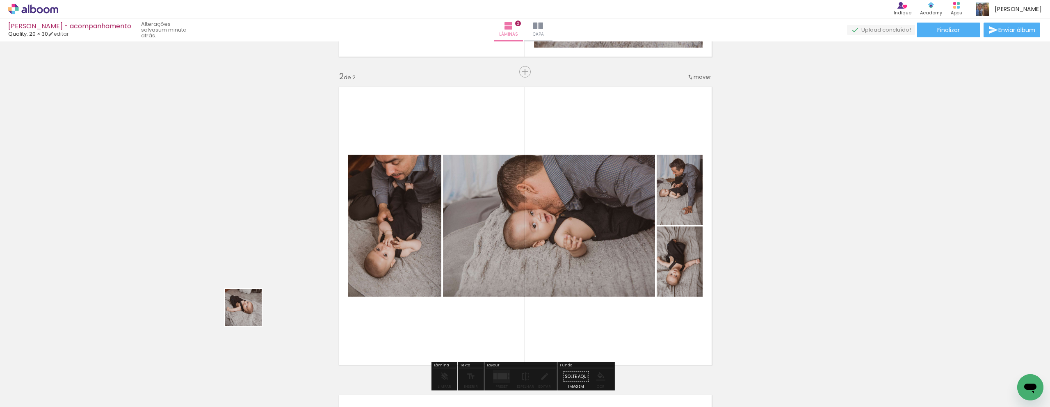
drag, startPoint x: 102, startPoint y: 370, endPoint x: 377, endPoint y: 275, distance: 291.6
click at [375, 273] on quentale-workspace at bounding box center [525, 203] width 1050 height 407
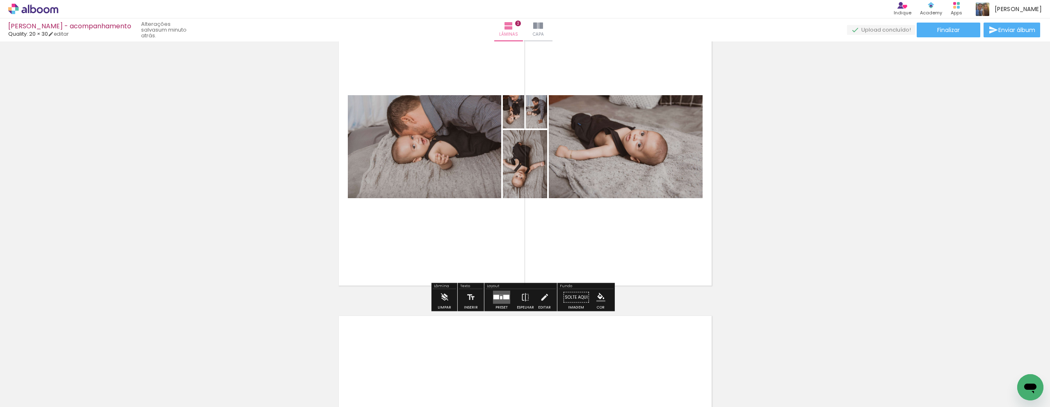
scroll to position [368, 0]
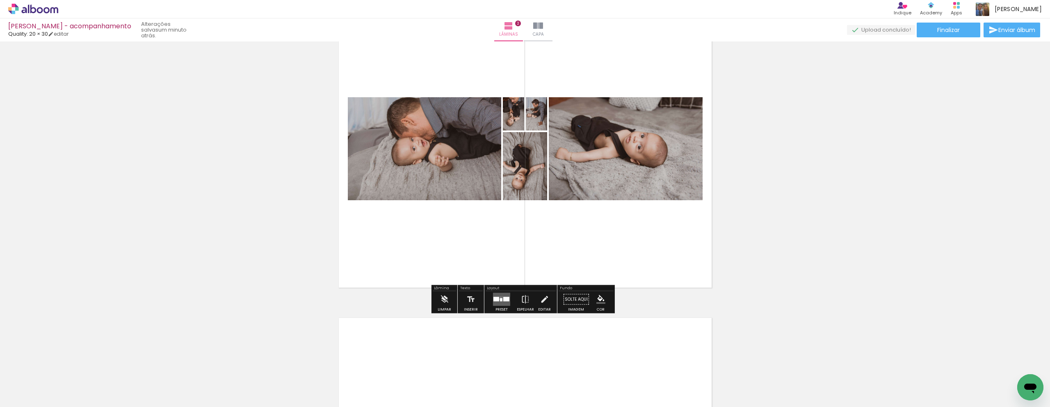
click at [500, 299] on div at bounding box center [501, 299] width 2 height 3
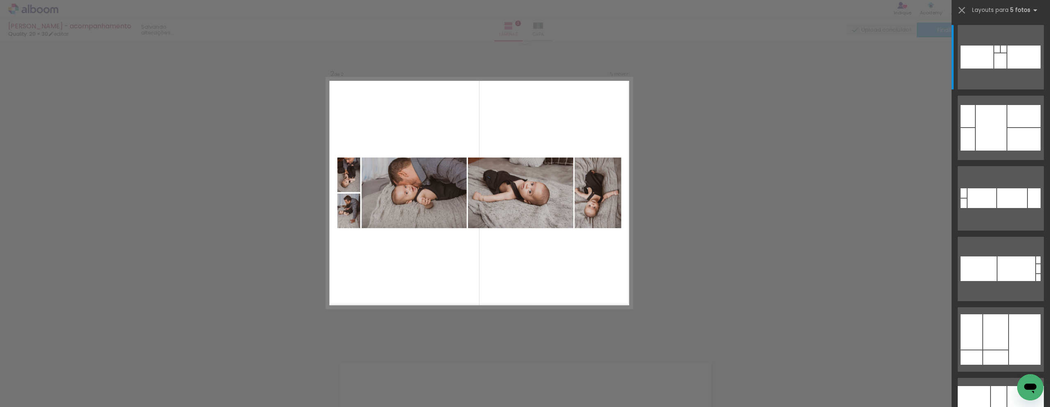
scroll to position [318, 0]
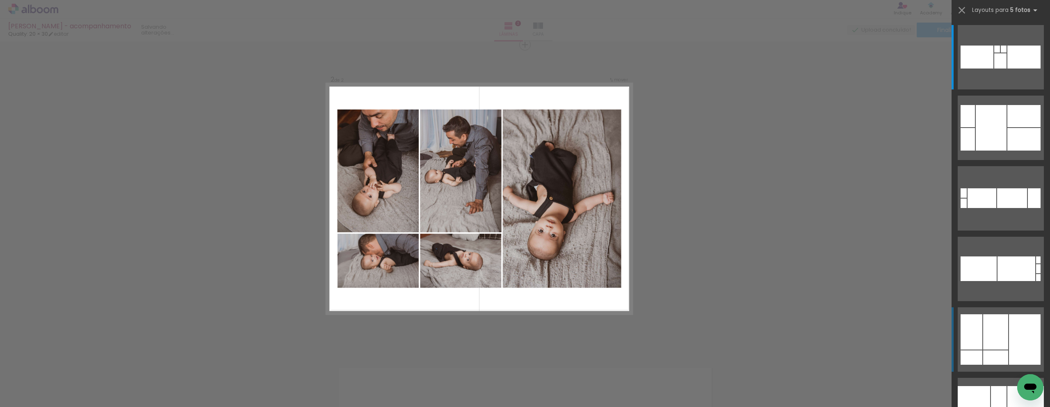
click at [1012, 68] on div at bounding box center [1023, 57] width 33 height 23
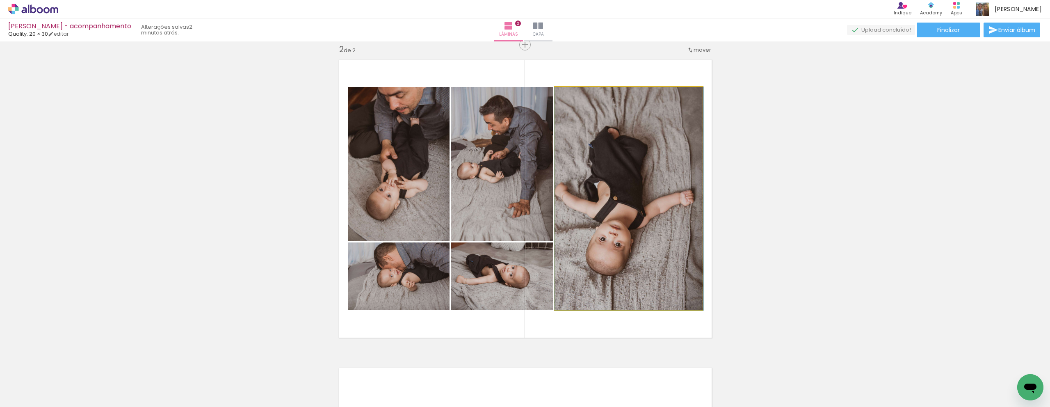
drag, startPoint x: 589, startPoint y: 241, endPoint x: 594, endPoint y: 241, distance: 4.5
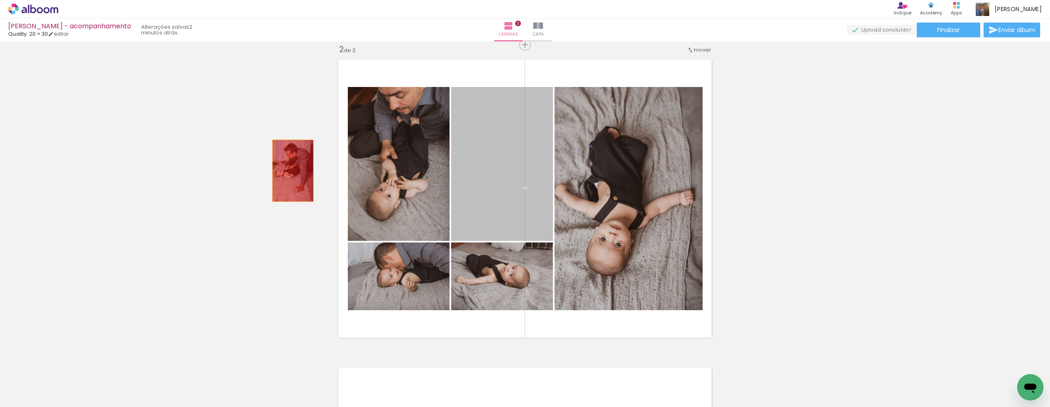
drag, startPoint x: 529, startPoint y: 210, endPoint x: 232, endPoint y: 160, distance: 301.1
click at [232, 160] on div "Inserir lâmina 1 de 2 Inserir lâmina 2 de 2" at bounding box center [525, 188] width 1050 height 924
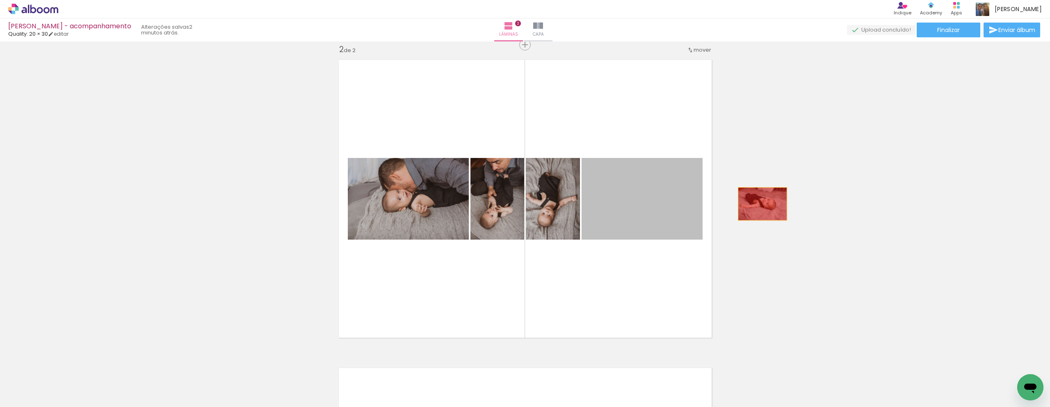
drag, startPoint x: 629, startPoint y: 204, endPoint x: 759, endPoint y: 204, distance: 130.0
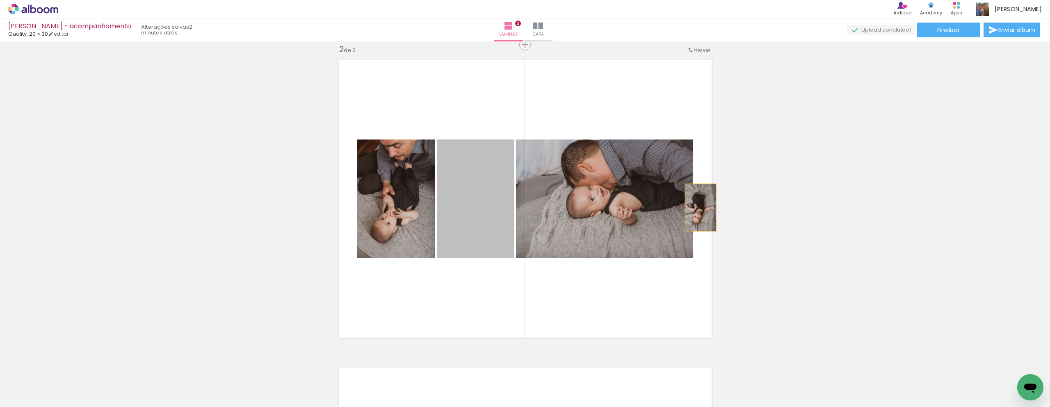
drag, startPoint x: 514, startPoint y: 203, endPoint x: 723, endPoint y: 207, distance: 209.2
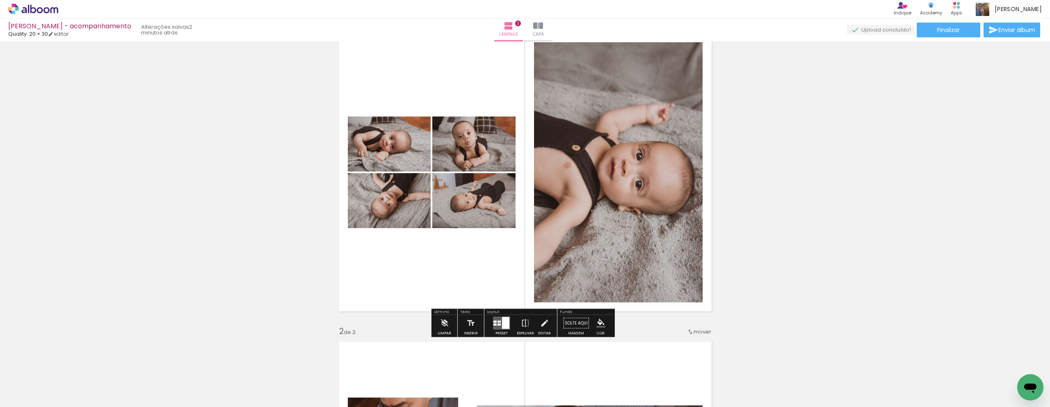
scroll to position [37, 0]
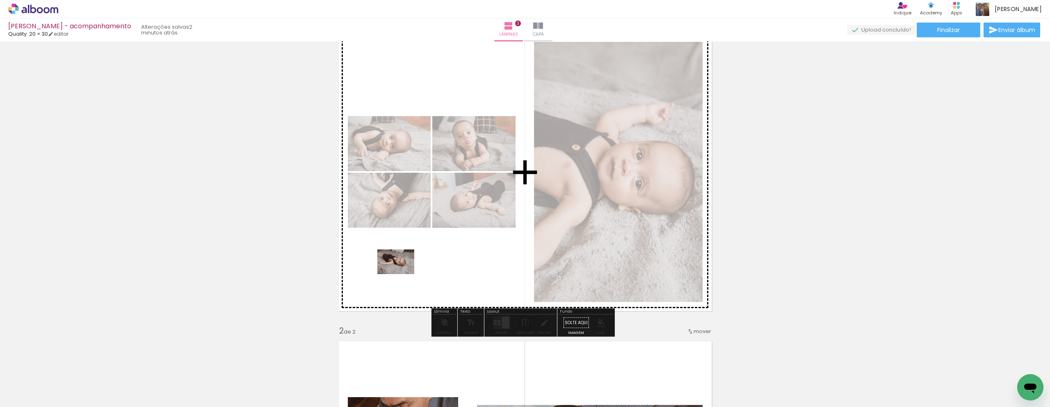
drag, startPoint x: 95, startPoint y: 377, endPoint x: 404, endPoint y: 273, distance: 326.4
click at [404, 273] on quentale-workspace at bounding box center [525, 203] width 1050 height 407
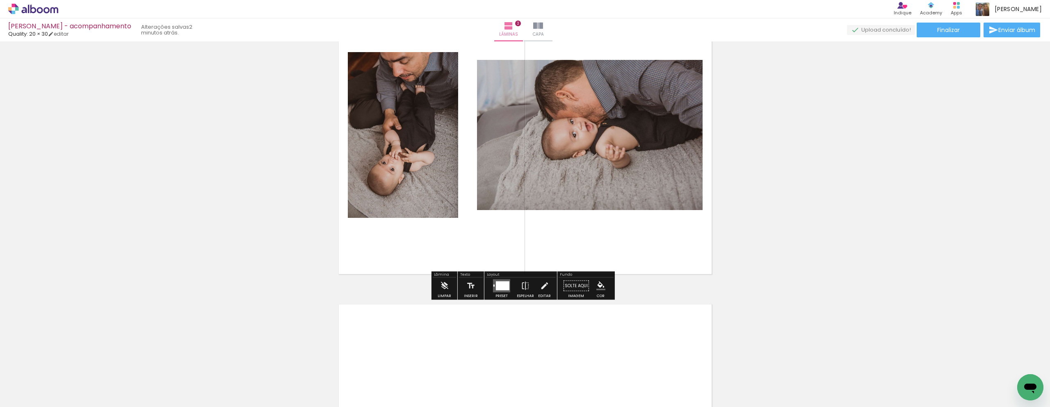
scroll to position [395, 0]
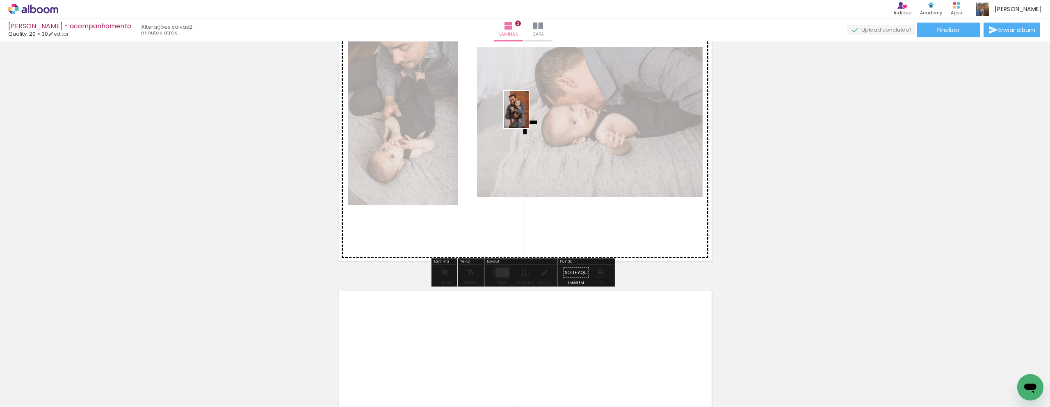
drag, startPoint x: 412, startPoint y: 387, endPoint x: 529, endPoint y: 116, distance: 295.0
click at [529, 116] on quentale-workspace at bounding box center [525, 203] width 1050 height 407
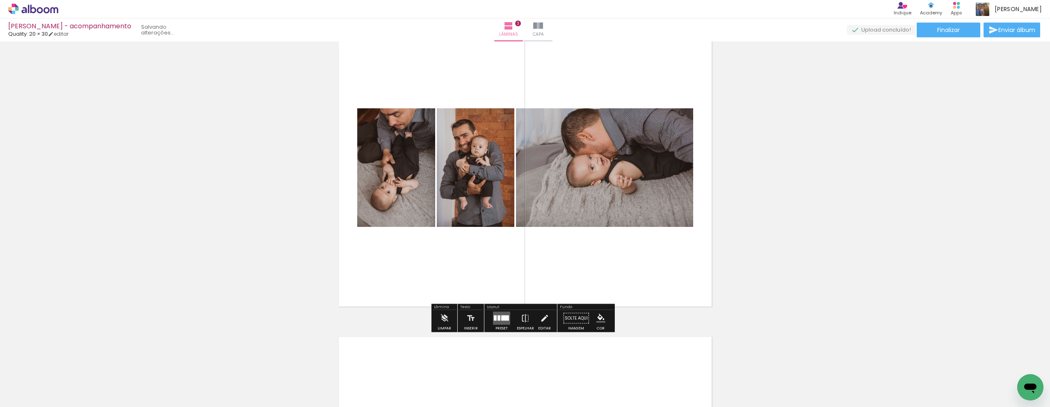
scroll to position [351, 0]
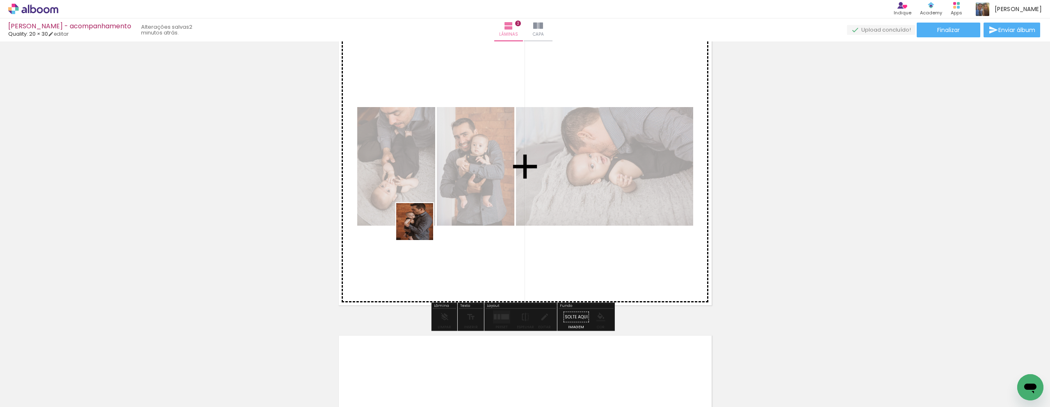
drag, startPoint x: 361, startPoint y: 374, endPoint x: 423, endPoint y: 222, distance: 164.8
click at [423, 222] on quentale-workspace at bounding box center [525, 203] width 1050 height 407
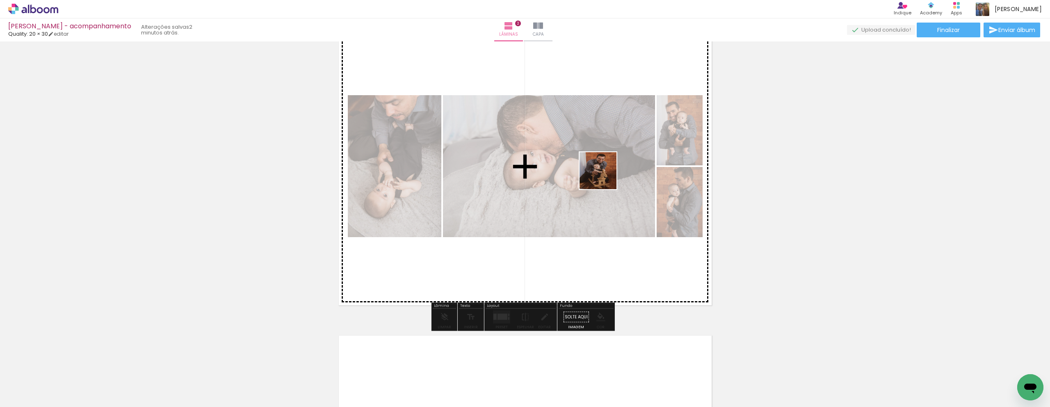
drag, startPoint x: 216, startPoint y: 387, endPoint x: 604, endPoint y: 177, distance: 441.4
click at [604, 177] on quentale-workspace at bounding box center [525, 203] width 1050 height 407
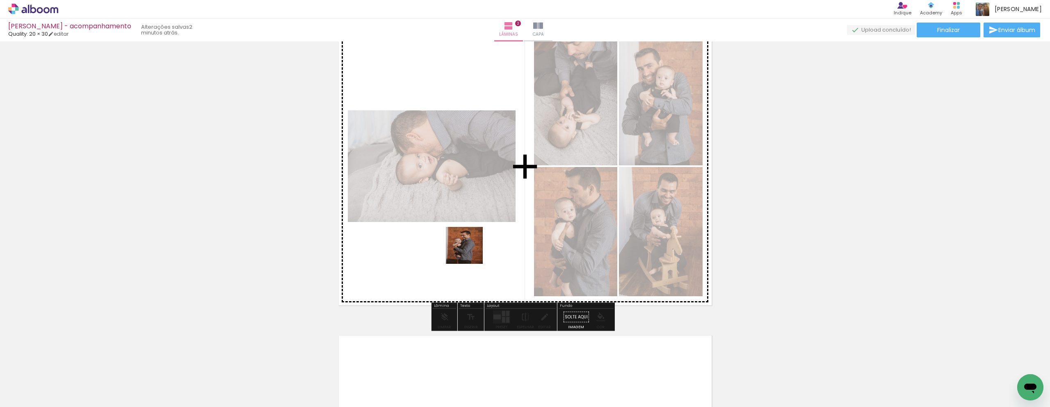
drag, startPoint x: 276, startPoint y: 374, endPoint x: 490, endPoint y: 240, distance: 252.0
click at [490, 240] on quentale-workspace at bounding box center [525, 203] width 1050 height 407
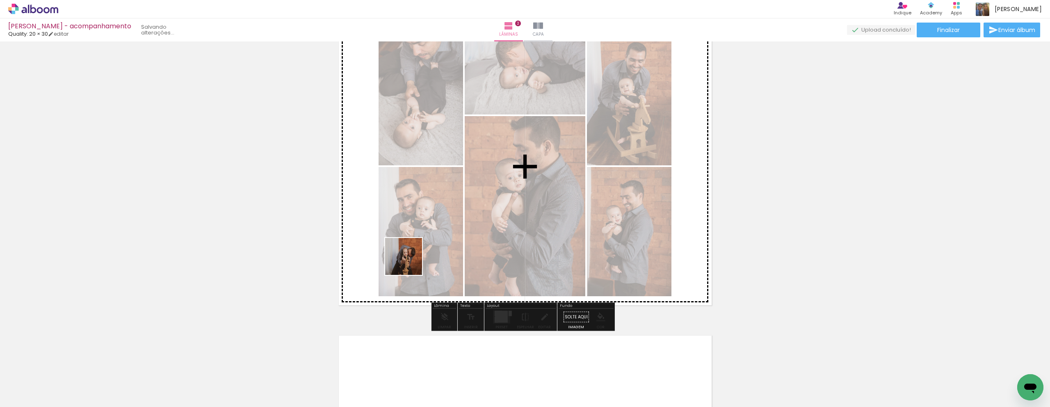
drag, startPoint x: 224, startPoint y: 385, endPoint x: 415, endPoint y: 259, distance: 228.4
click at [415, 259] on quentale-workspace at bounding box center [525, 203] width 1050 height 407
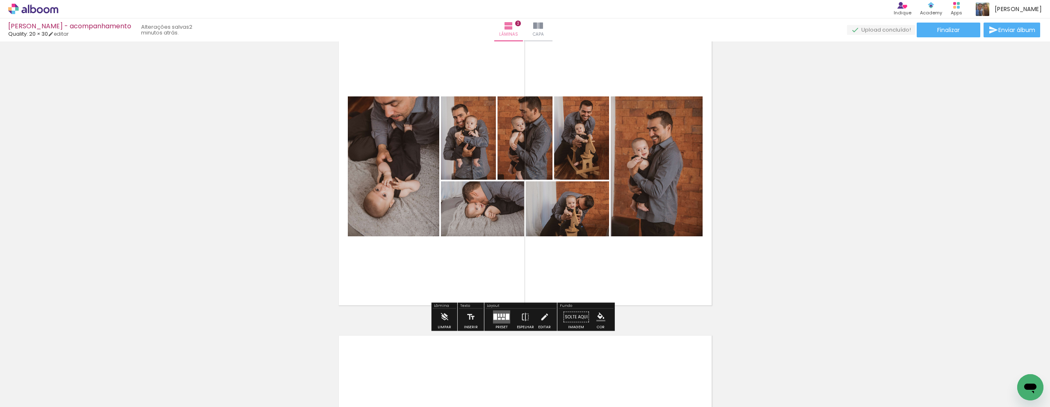
click at [509, 313] on div at bounding box center [501, 317] width 22 height 16
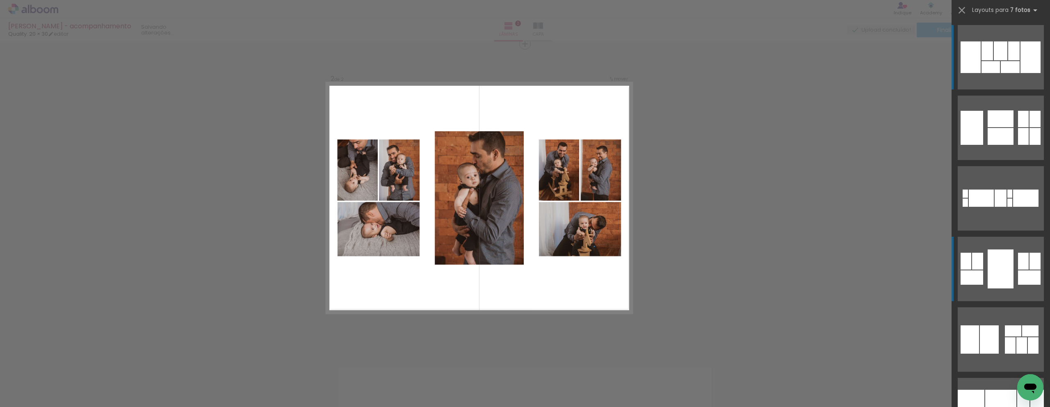
scroll to position [318, 0]
click at [996, 207] on div at bounding box center [1000, 197] width 12 height 17
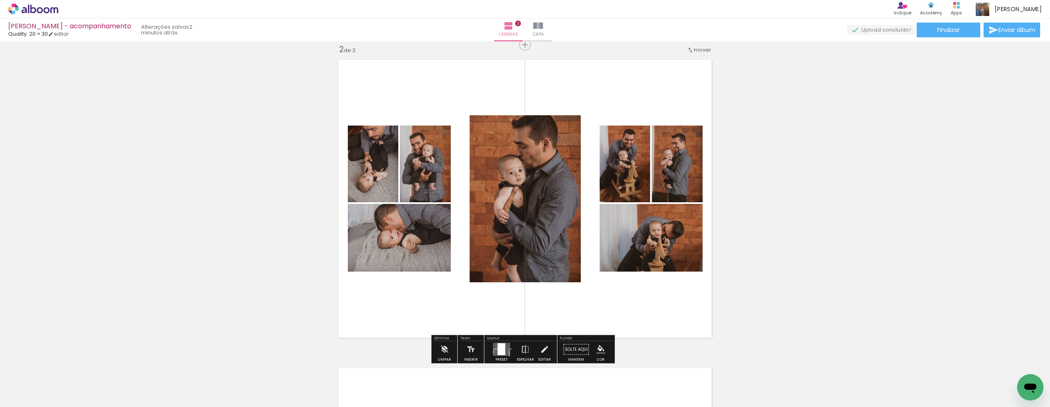
click at [499, 344] on div at bounding box center [501, 349] width 8 height 12
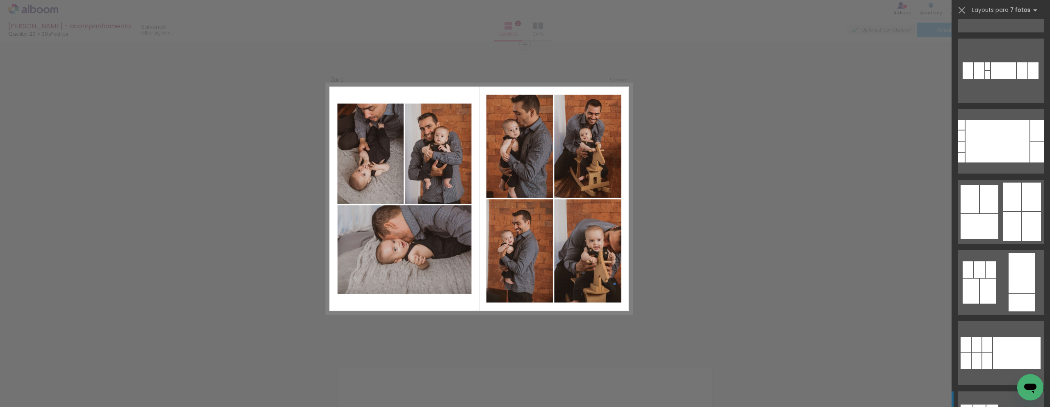
scroll to position [1616, 0]
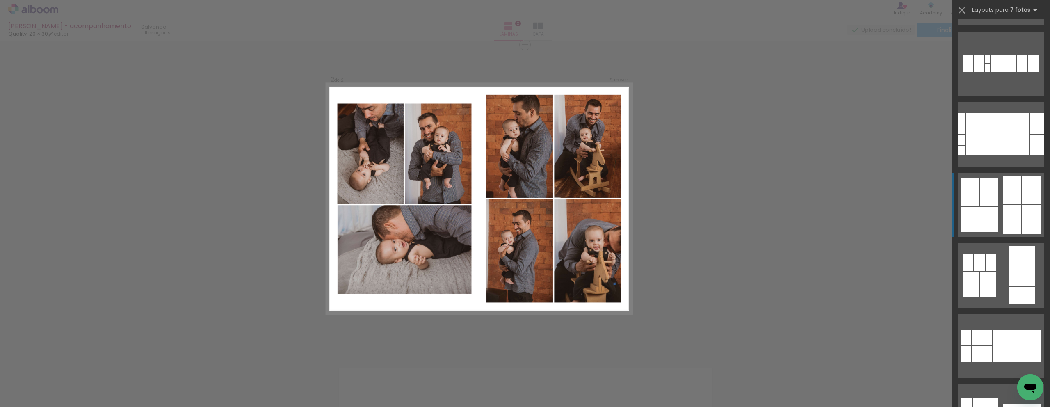
click at [964, 145] on div at bounding box center [960, 139] width 7 height 10
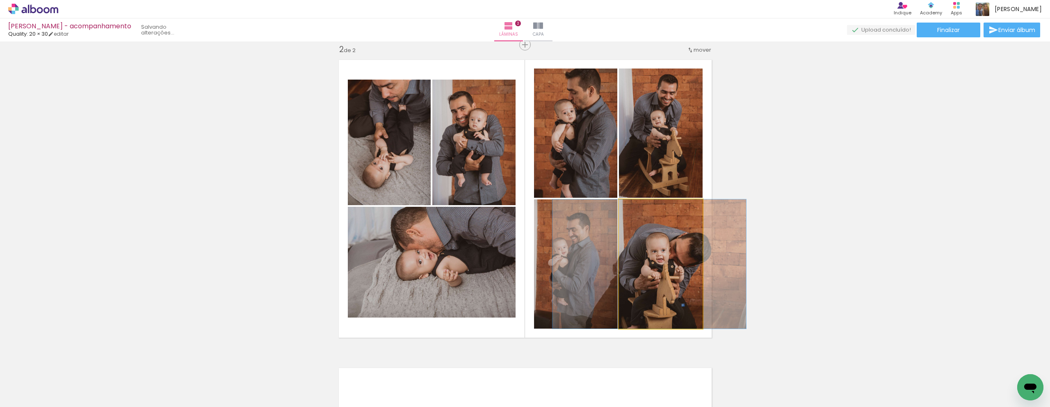
drag, startPoint x: 661, startPoint y: 293, endPoint x: 649, endPoint y: 297, distance: 12.1
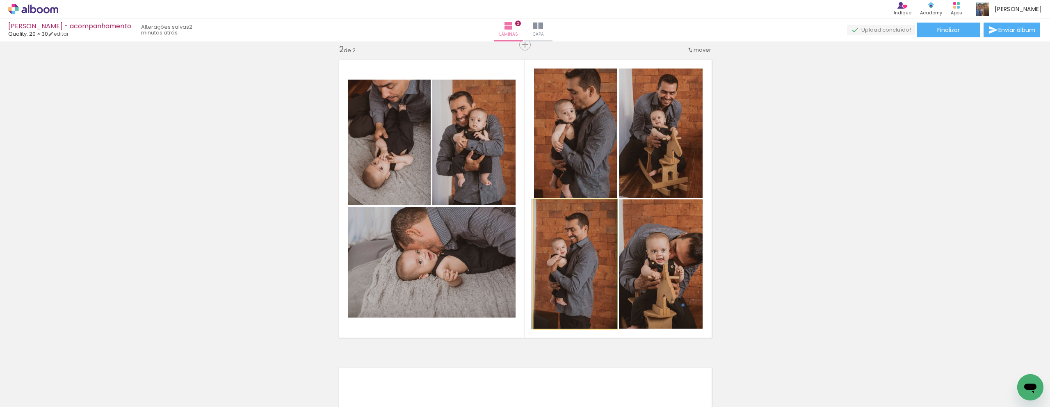
drag, startPoint x: 569, startPoint y: 278, endPoint x: 546, endPoint y: 257, distance: 31.3
click at [564, 280] on div at bounding box center [574, 263] width 86 height 129
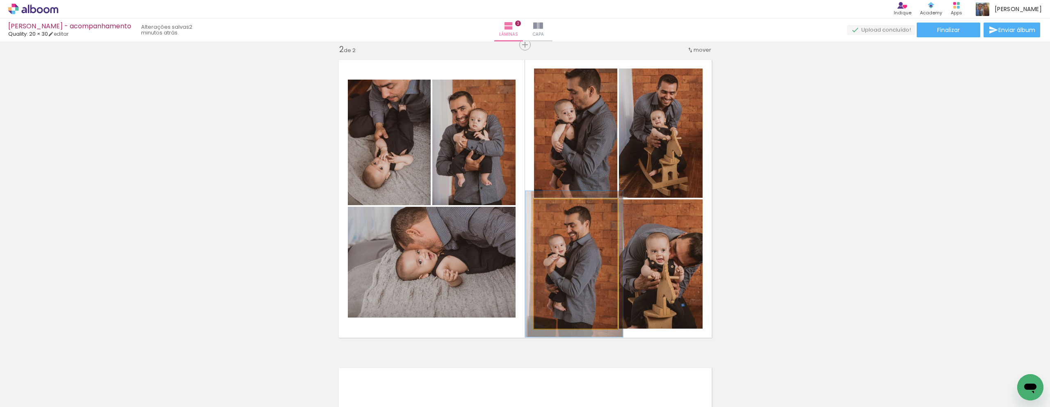
type paper-slider "113"
click at [555, 208] on div at bounding box center [556, 207] width 7 height 7
click at [558, 271] on quentale-photo at bounding box center [575, 263] width 83 height 129
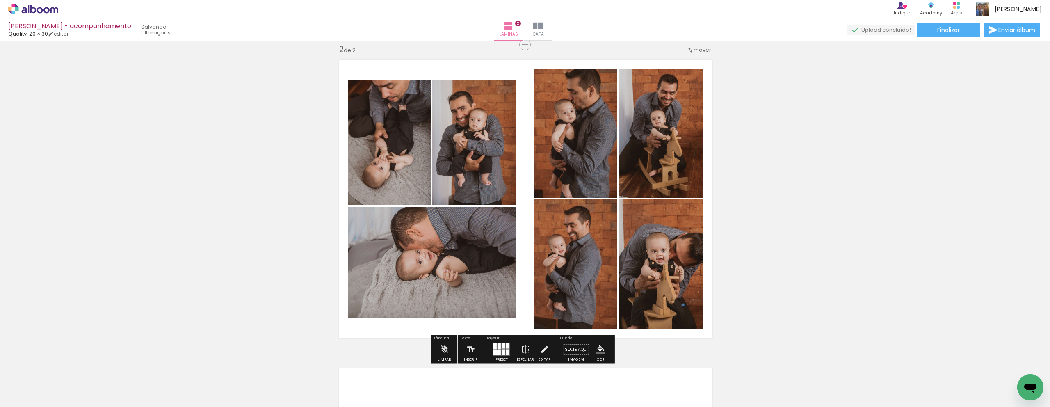
click at [736, 208] on div "Inserir lâmina 1 de 2 Inserir lâmina 2 de 2" at bounding box center [525, 188] width 1050 height 924
click at [427, 161] on quentale-photo at bounding box center [389, 142] width 83 height 125
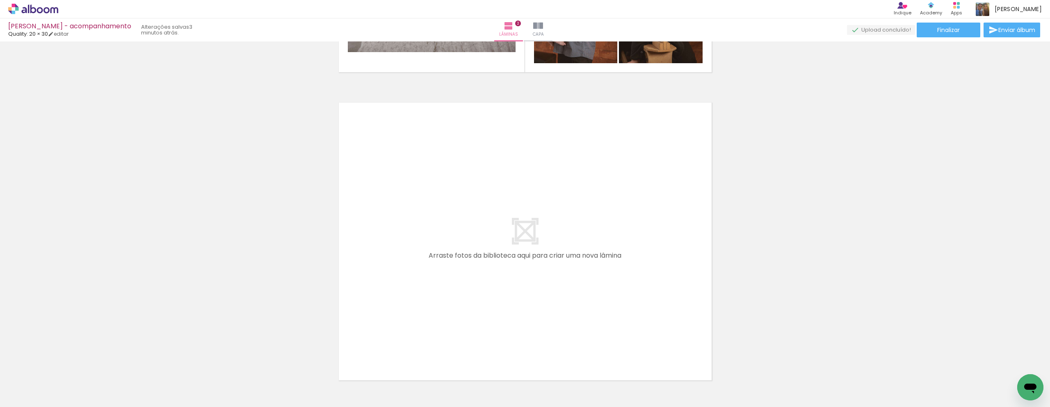
scroll to position [642, 0]
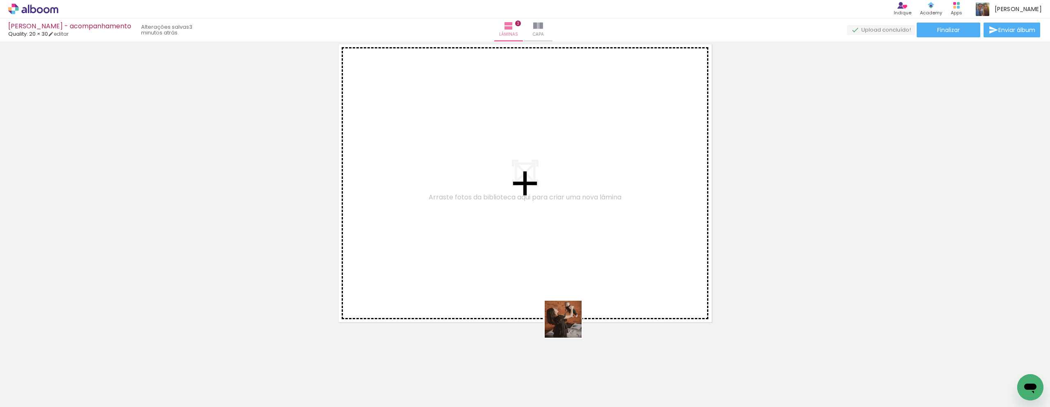
drag, startPoint x: 586, startPoint y: 391, endPoint x: 539, endPoint y: 242, distance: 156.0
click at [539, 242] on quentale-workspace at bounding box center [525, 203] width 1050 height 407
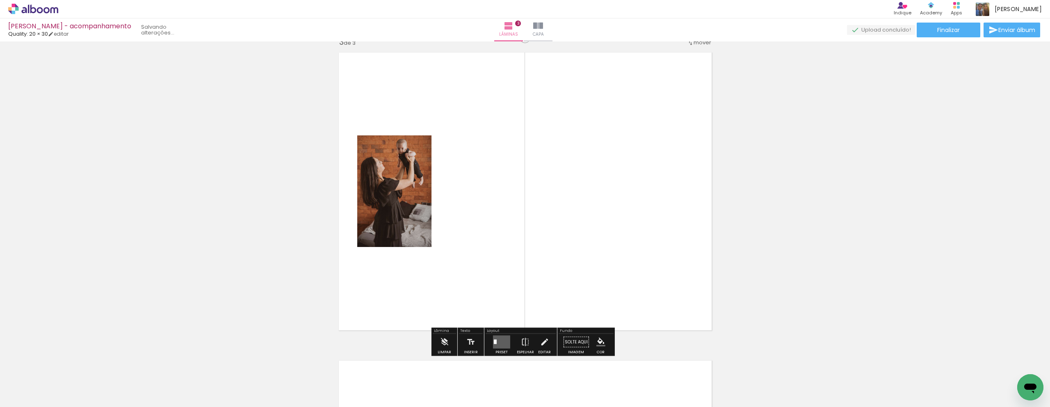
scroll to position [627, 0]
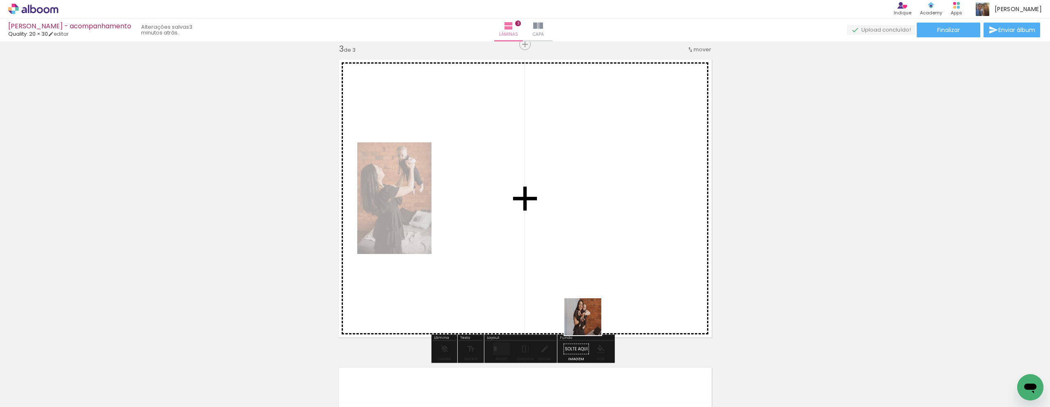
drag, startPoint x: 585, startPoint y: 387, endPoint x: 580, endPoint y: 280, distance: 106.7
click at [582, 239] on quentale-workspace at bounding box center [525, 203] width 1050 height 407
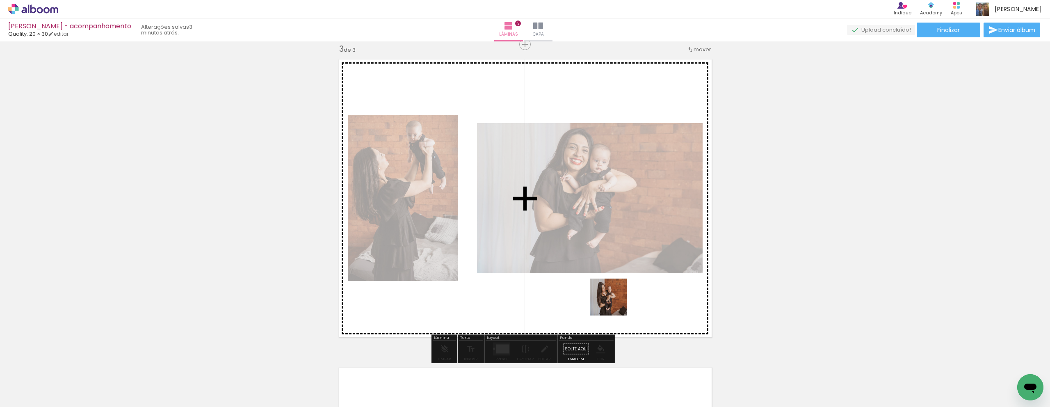
drag, startPoint x: 600, startPoint y: 382, endPoint x: 622, endPoint y: 324, distance: 62.1
click at [622, 248] on quentale-workspace at bounding box center [525, 203] width 1050 height 407
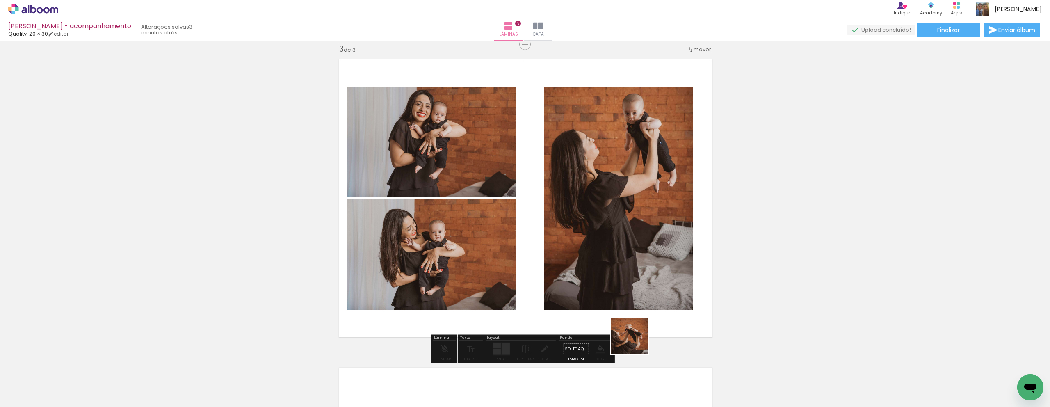
drag, startPoint x: 633, startPoint y: 374, endPoint x: 665, endPoint y: 297, distance: 83.1
click at [629, 242] on quentale-workspace at bounding box center [525, 203] width 1050 height 407
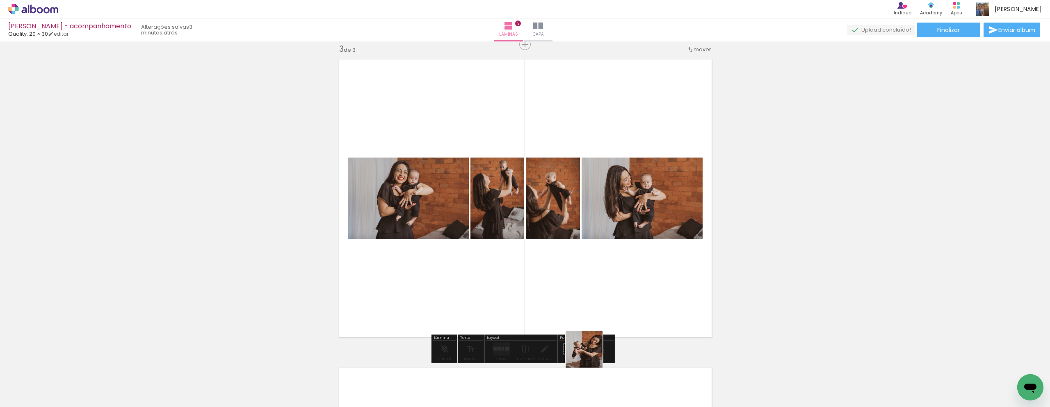
drag, startPoint x: 589, startPoint y: 382, endPoint x: 590, endPoint y: 235, distance: 146.8
click at [590, 235] on quentale-workspace at bounding box center [525, 203] width 1050 height 407
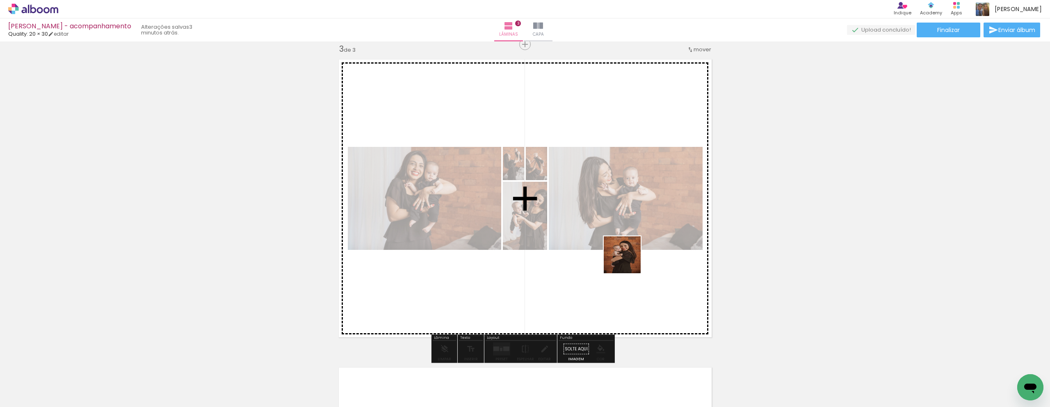
drag, startPoint x: 630, startPoint y: 374, endPoint x: 628, endPoint y: 261, distance: 112.8
click at [628, 261] on quentale-workspace at bounding box center [525, 203] width 1050 height 407
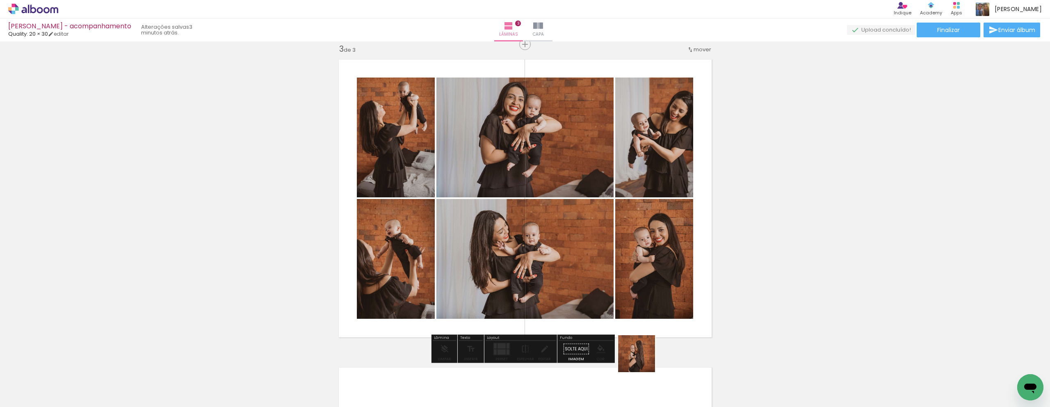
drag, startPoint x: 643, startPoint y: 381, endPoint x: 627, endPoint y: 296, distance: 86.6
click at [643, 288] on quentale-workspace at bounding box center [525, 203] width 1050 height 407
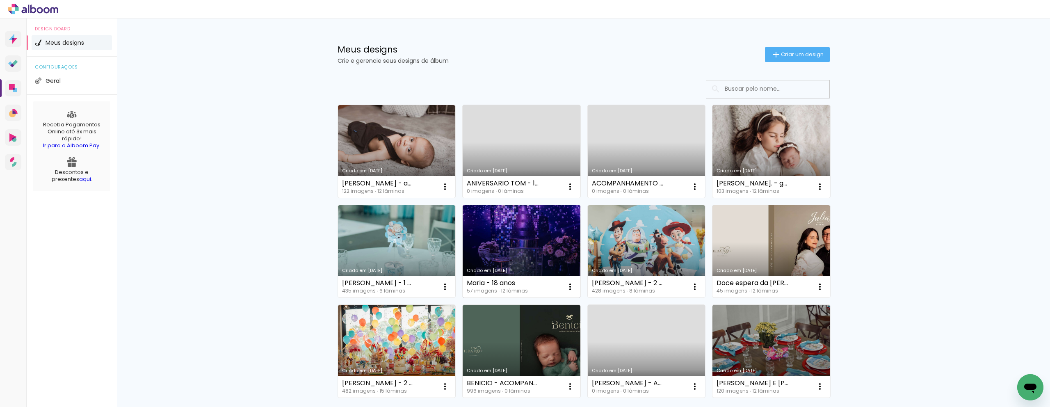
click at [530, 240] on link "Criado em [DATE]" at bounding box center [522, 251] width 118 height 93
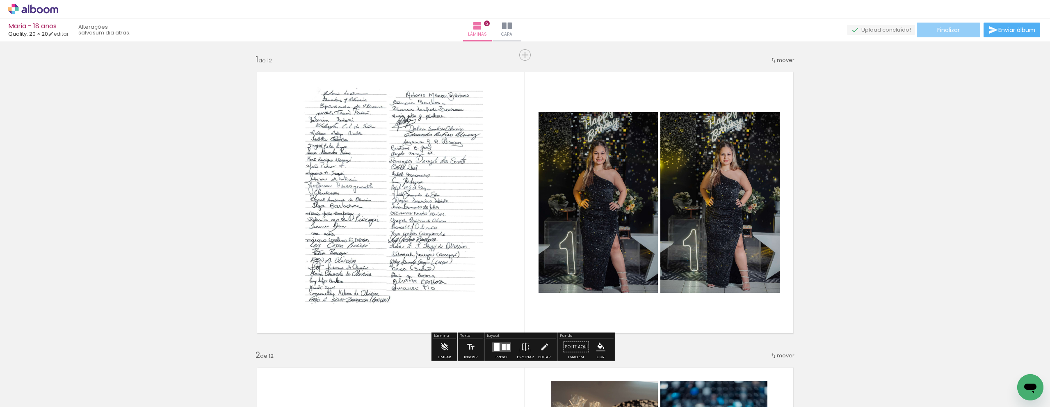
click at [964, 33] on paper-button "Finalizar" at bounding box center [948, 30] width 64 height 15
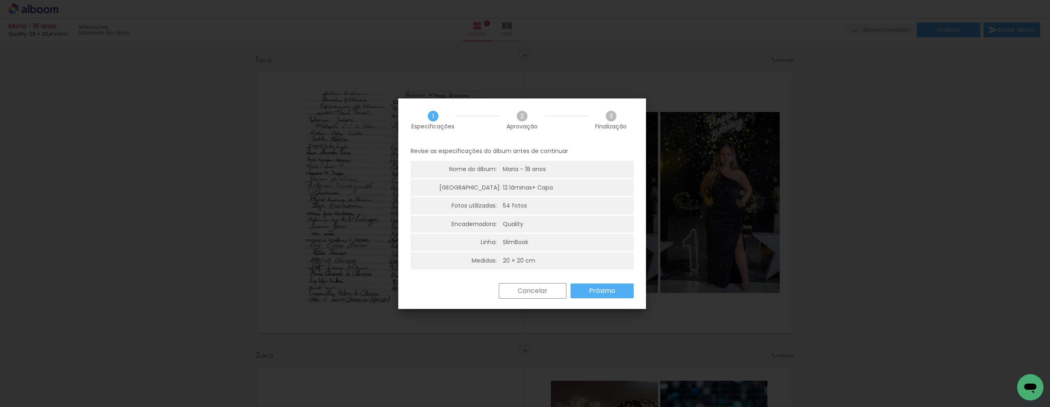
click at [635, 287] on div "Cancelar Próximo" at bounding box center [522, 297] width 248 height 28
click at [0, 0] on slot "Próximo" at bounding box center [0, 0] width 0 height 0
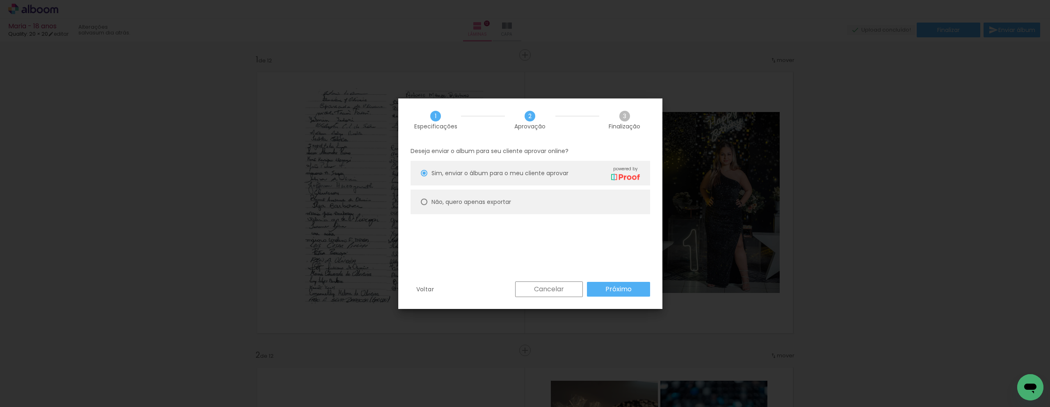
click at [523, 200] on paper-radio-button "Não, quero apenas exportar" at bounding box center [529, 201] width 239 height 25
type paper-radio-button "on"
click at [0, 0] on slot "Próximo" at bounding box center [0, 0] width 0 height 0
type input "Alta, 300 DPI"
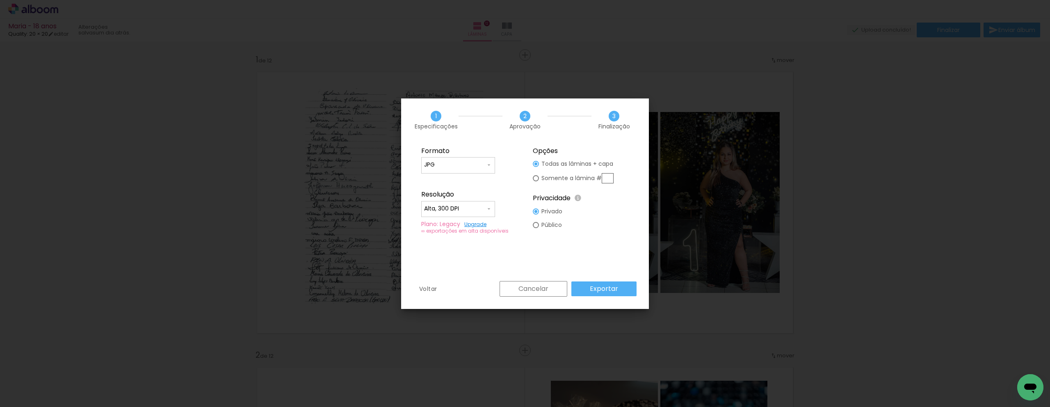
click at [0, 0] on slot "Exportar" at bounding box center [0, 0] width 0 height 0
